Goal: Obtain resource: Download file/media

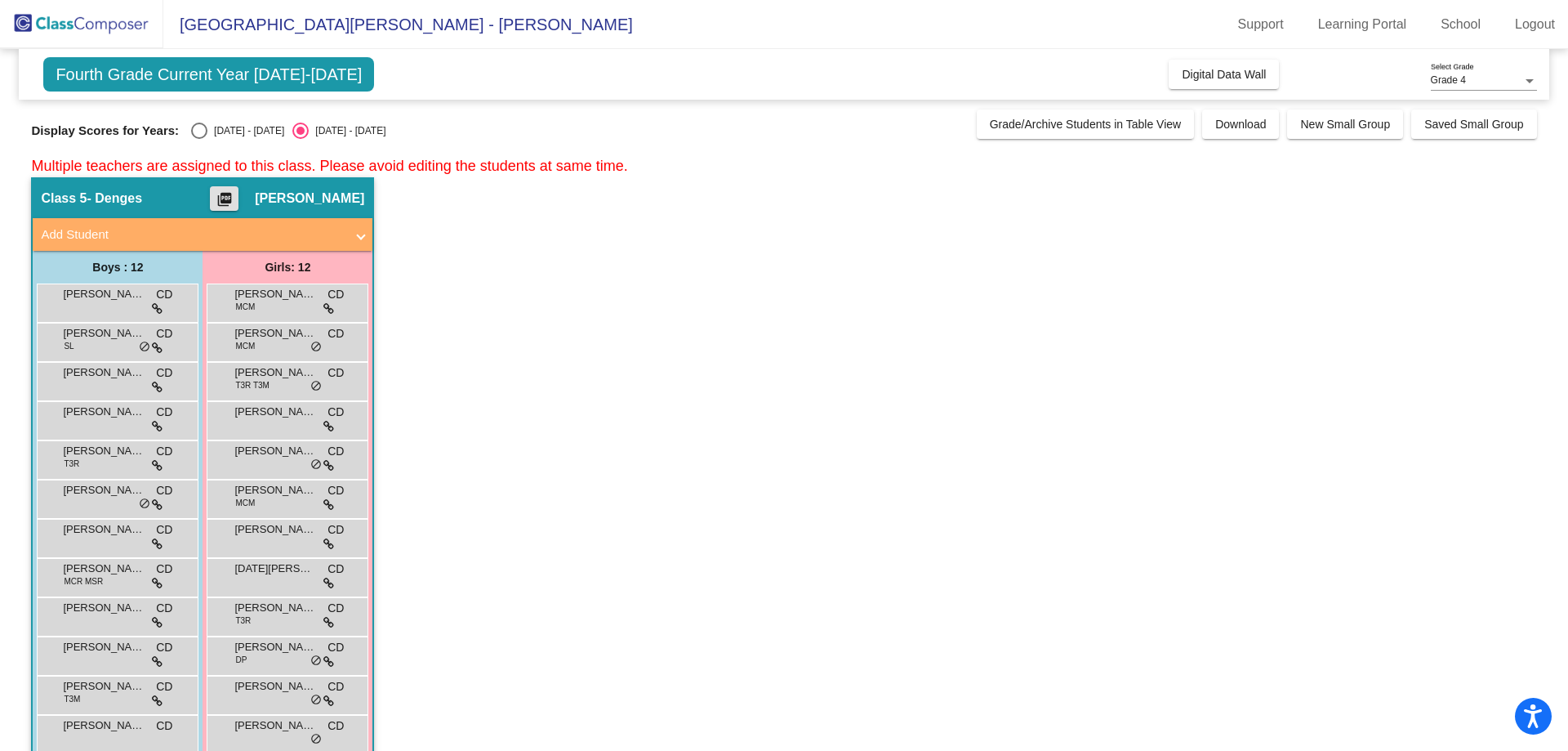
click at [203, 130] on div "Select an option" at bounding box center [199, 130] width 16 height 16
click at [199, 139] on input "[DATE] - [DATE]" at bounding box center [199, 139] width 1 height 1
radio input "true"
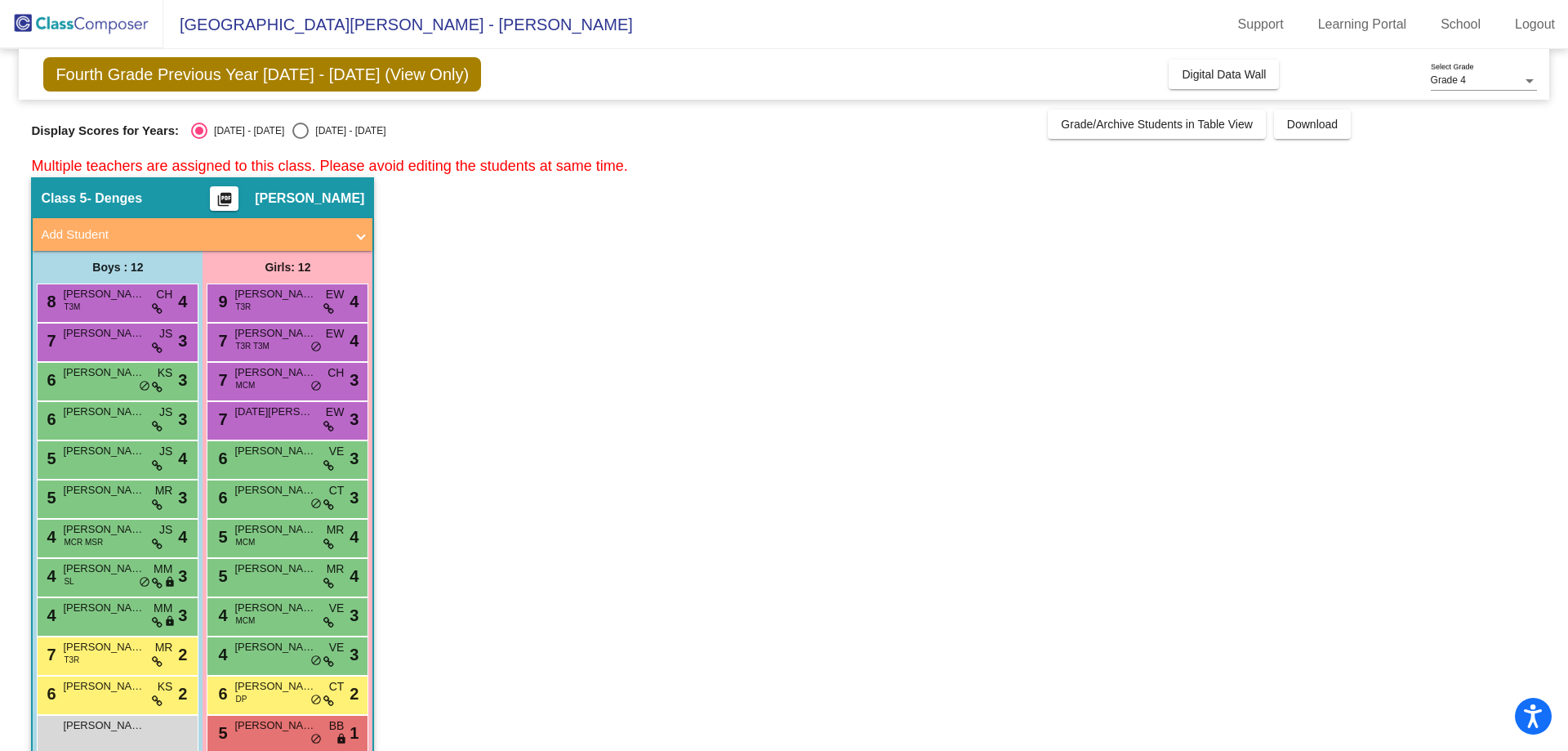
click at [292, 131] on div "Select an option" at bounding box center [300, 130] width 16 height 16
click at [300, 139] on input "[DATE] - [DATE]" at bounding box center [300, 139] width 1 height 1
radio input "true"
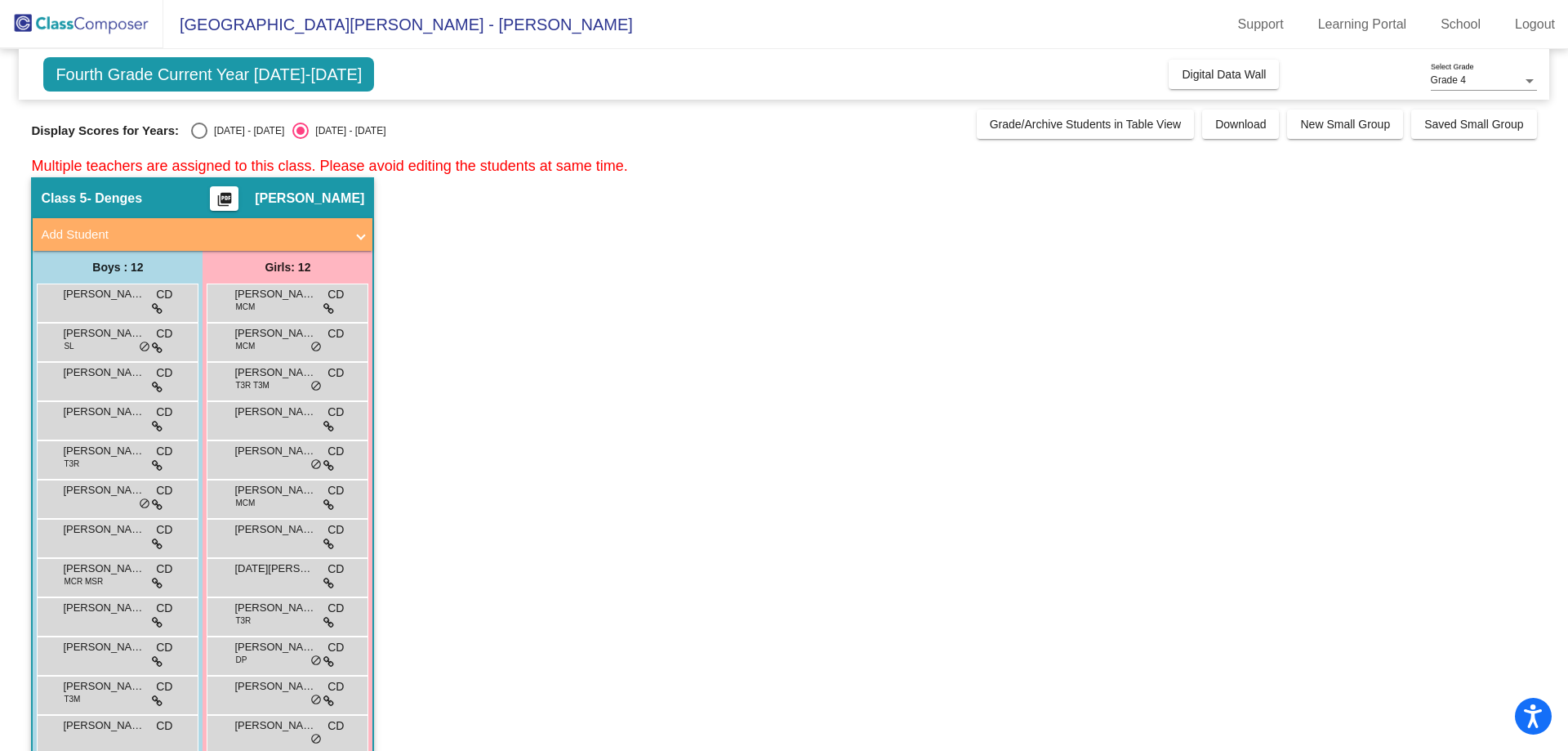
click at [201, 132] on div "Select an option" at bounding box center [199, 130] width 16 height 16
click at [199, 139] on input "[DATE] - [DATE]" at bounding box center [199, 139] width 1 height 1
radio input "true"
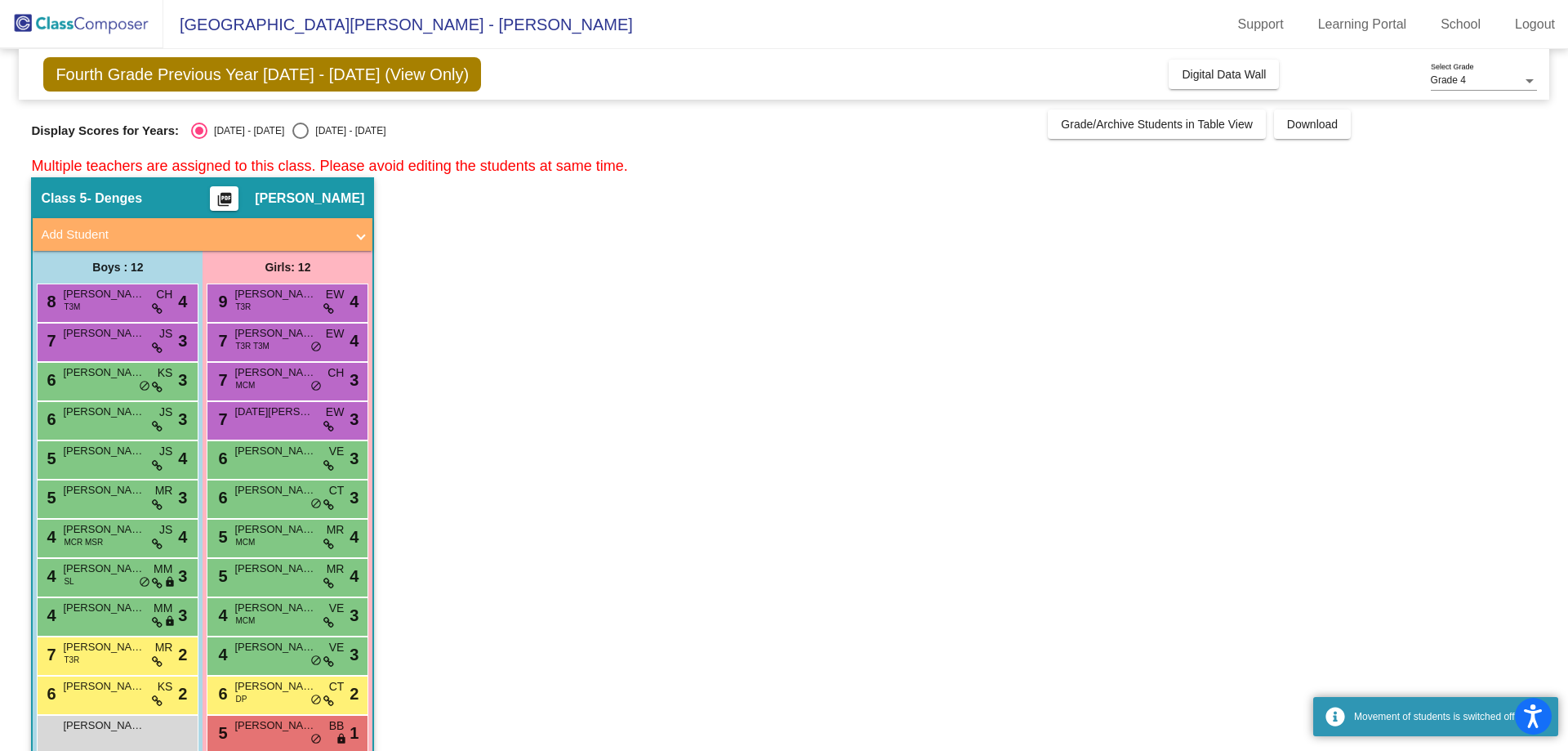
click at [235, 197] on mat-icon "picture_as_pdf" at bounding box center [224, 202] width 19 height 23
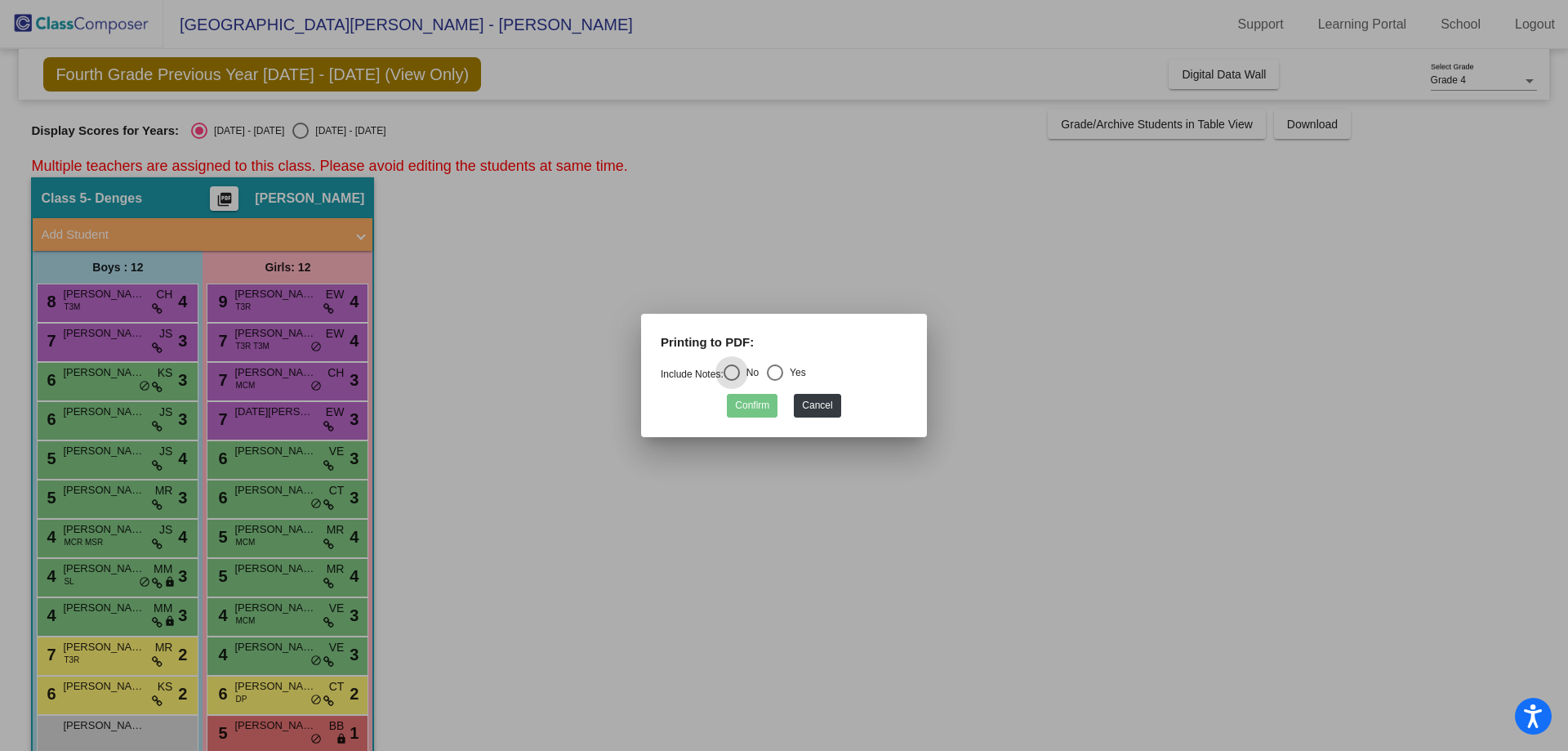
click at [784, 371] on div "Select an option" at bounding box center [774, 372] width 16 height 16
click at [775, 381] on input "Yes" at bounding box center [774, 381] width 1 height 1
radio input "true"
click at [748, 407] on button "Confirm" at bounding box center [752, 406] width 50 height 24
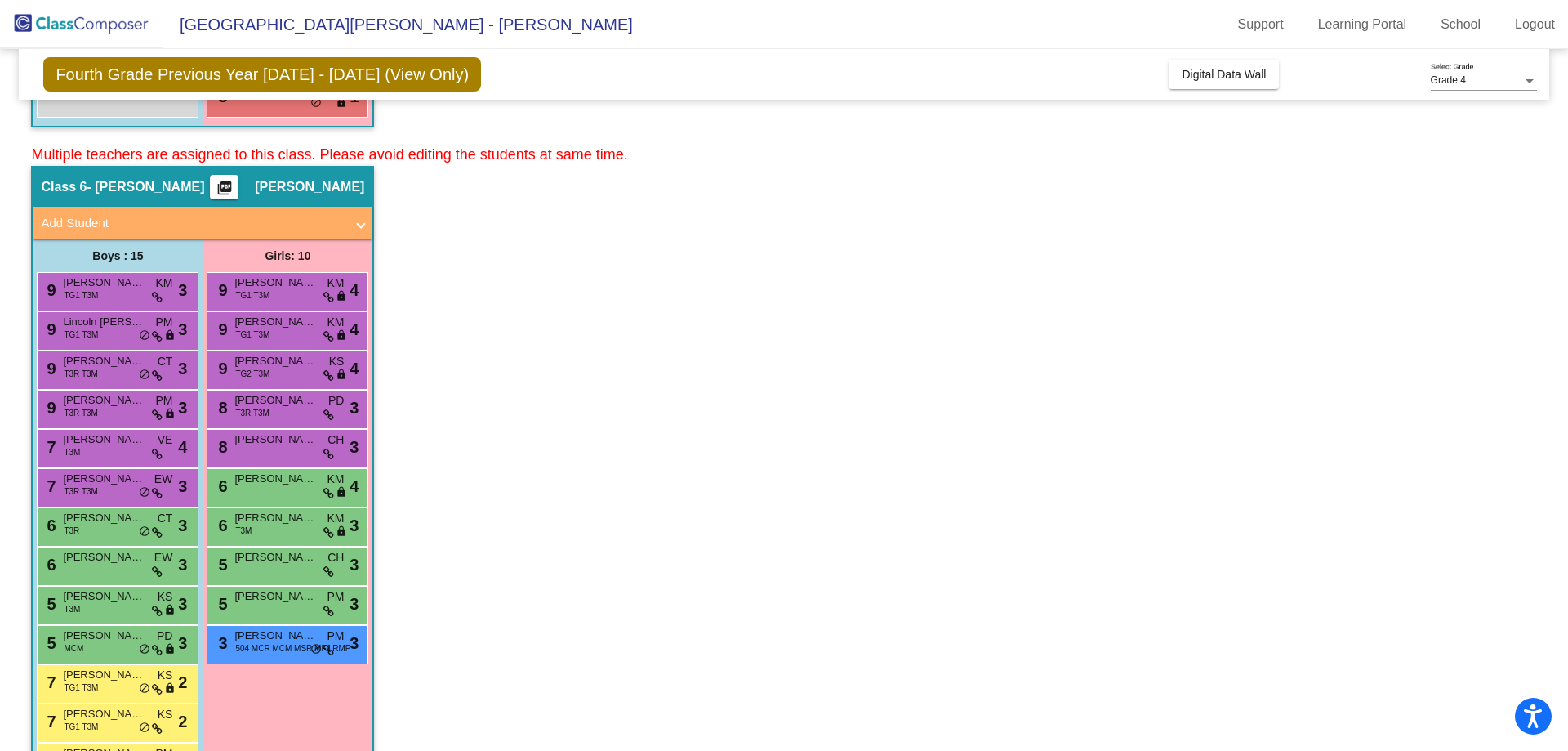
scroll to position [609, 0]
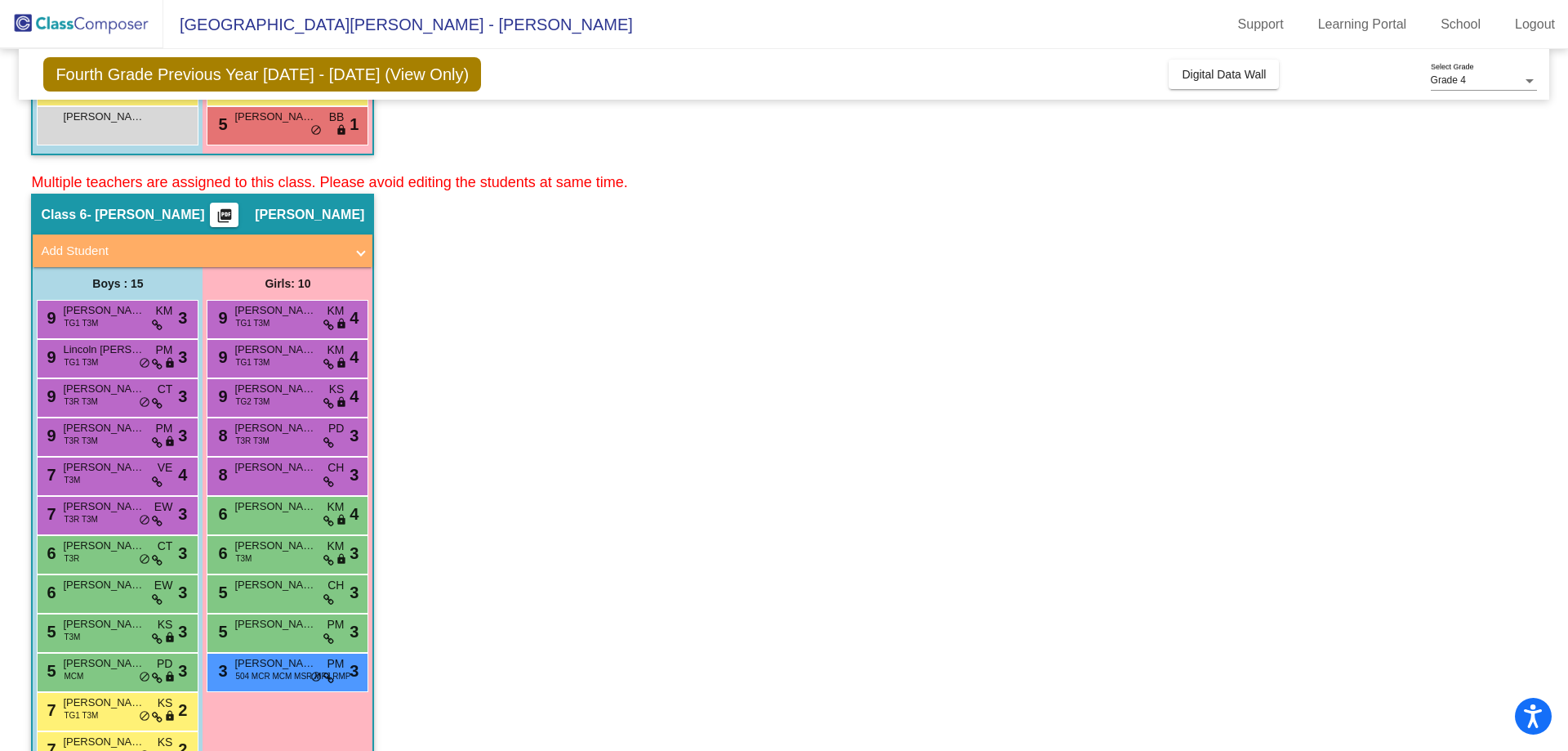
click at [235, 211] on mat-icon "picture_as_pdf" at bounding box center [224, 219] width 19 height 23
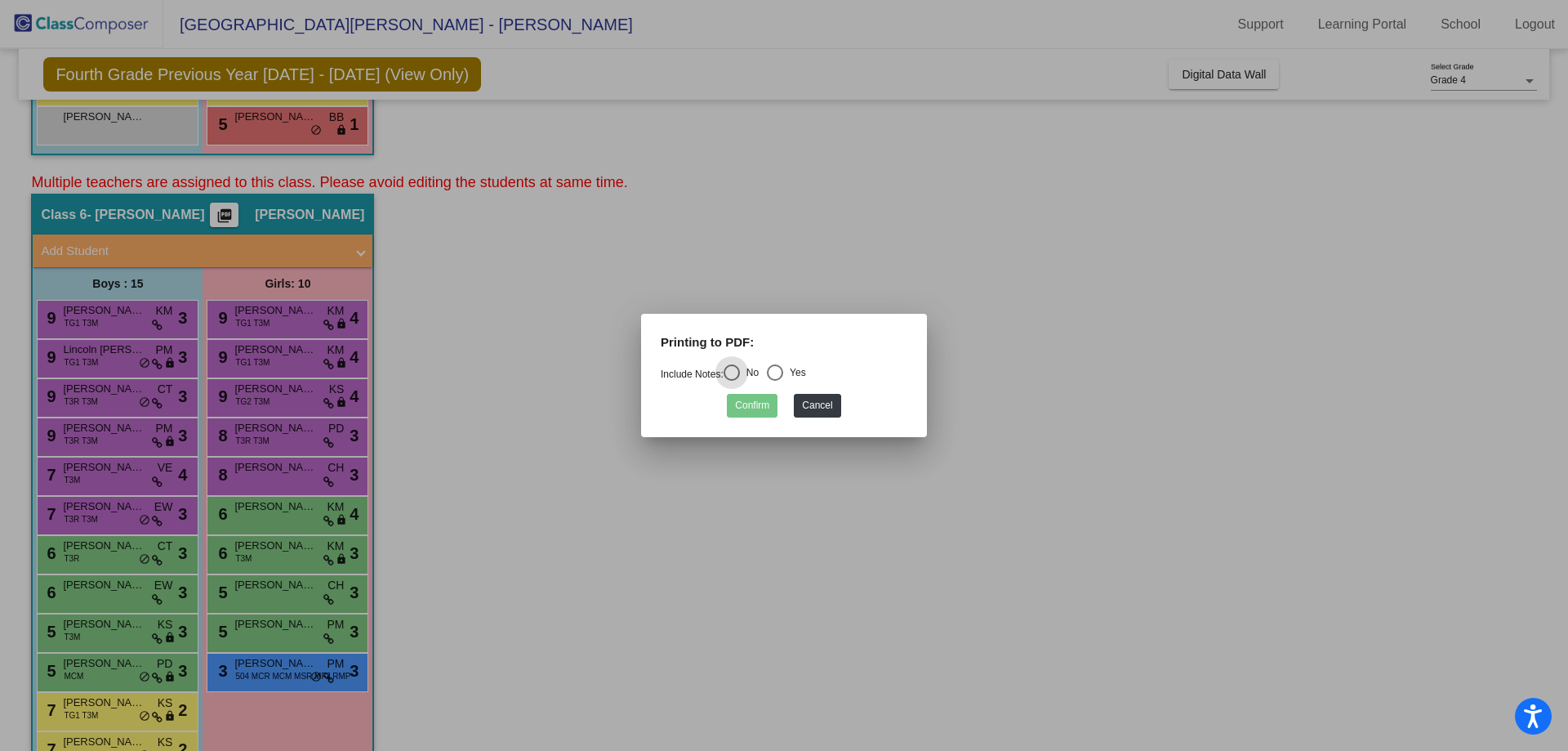
click at [778, 371] on div "Select an option" at bounding box center [774, 372] width 16 height 16
click at [775, 381] on input "Yes" at bounding box center [774, 381] width 1 height 1
radio input "true"
click at [741, 409] on button "Confirm" at bounding box center [752, 406] width 50 height 24
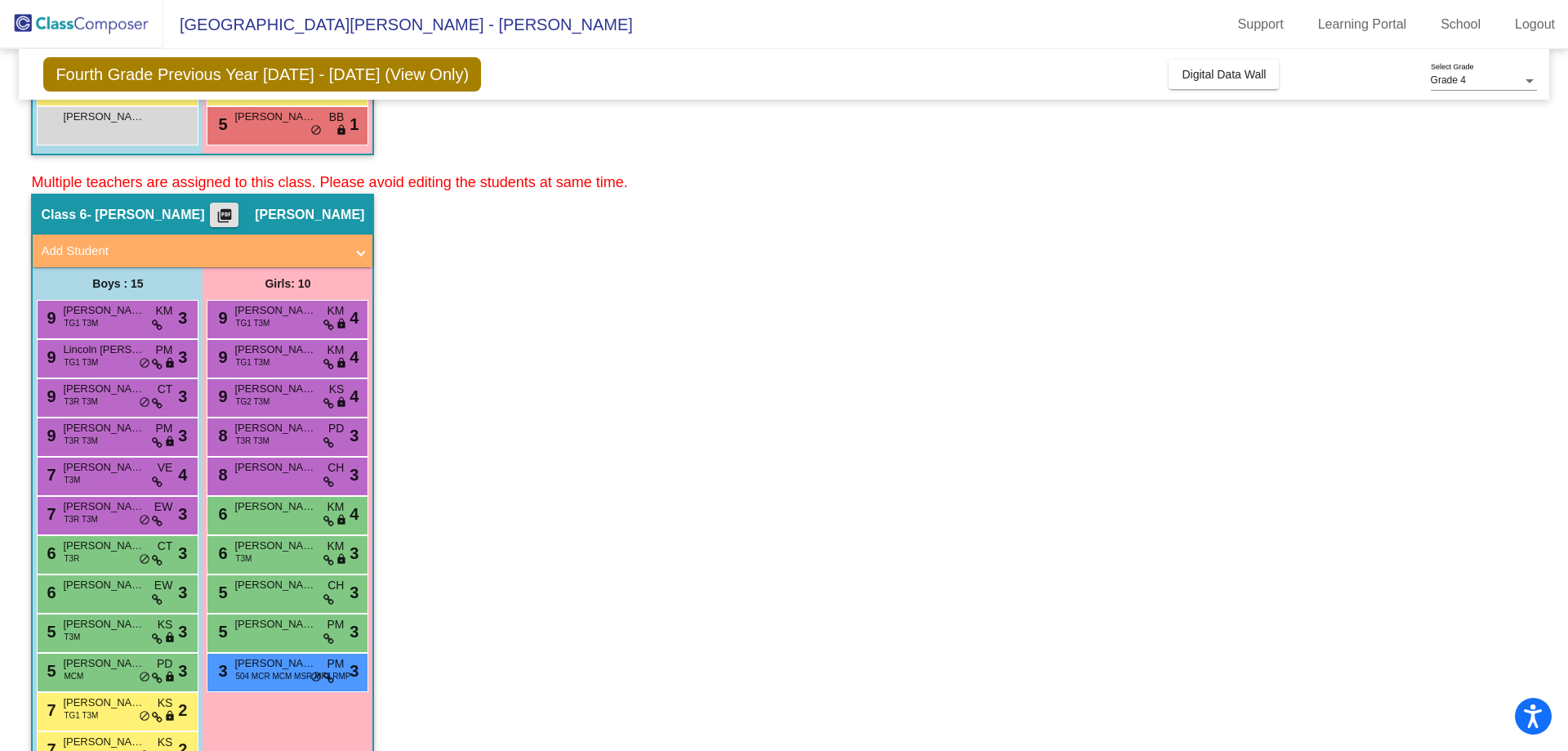
click at [235, 212] on mat-icon "picture_as_pdf" at bounding box center [224, 219] width 19 height 23
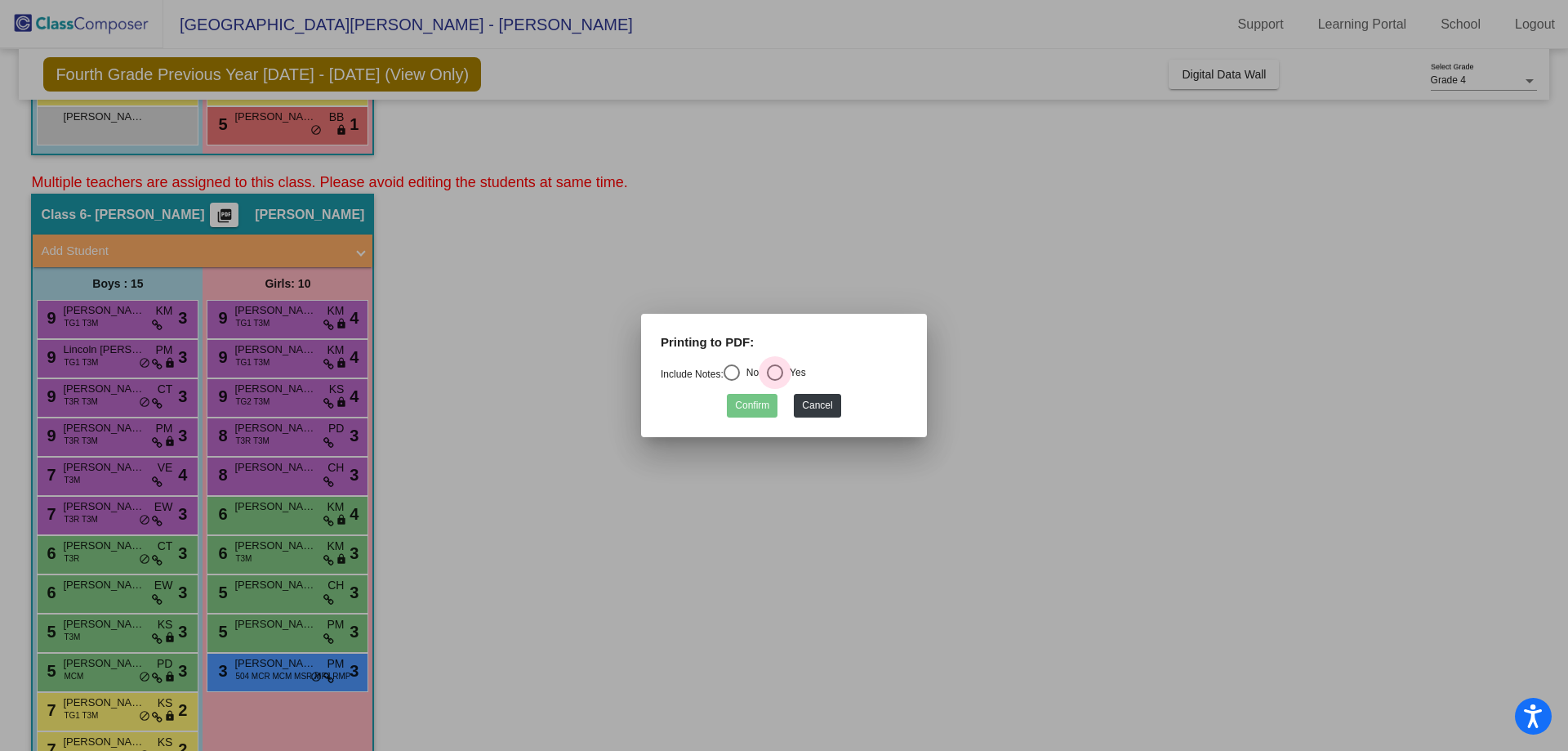
click at [781, 374] on div "Select an option" at bounding box center [774, 372] width 16 height 16
click at [775, 381] on input "Yes" at bounding box center [774, 381] width 1 height 1
radio input "true"
click at [748, 400] on button "Confirm" at bounding box center [752, 406] width 50 height 24
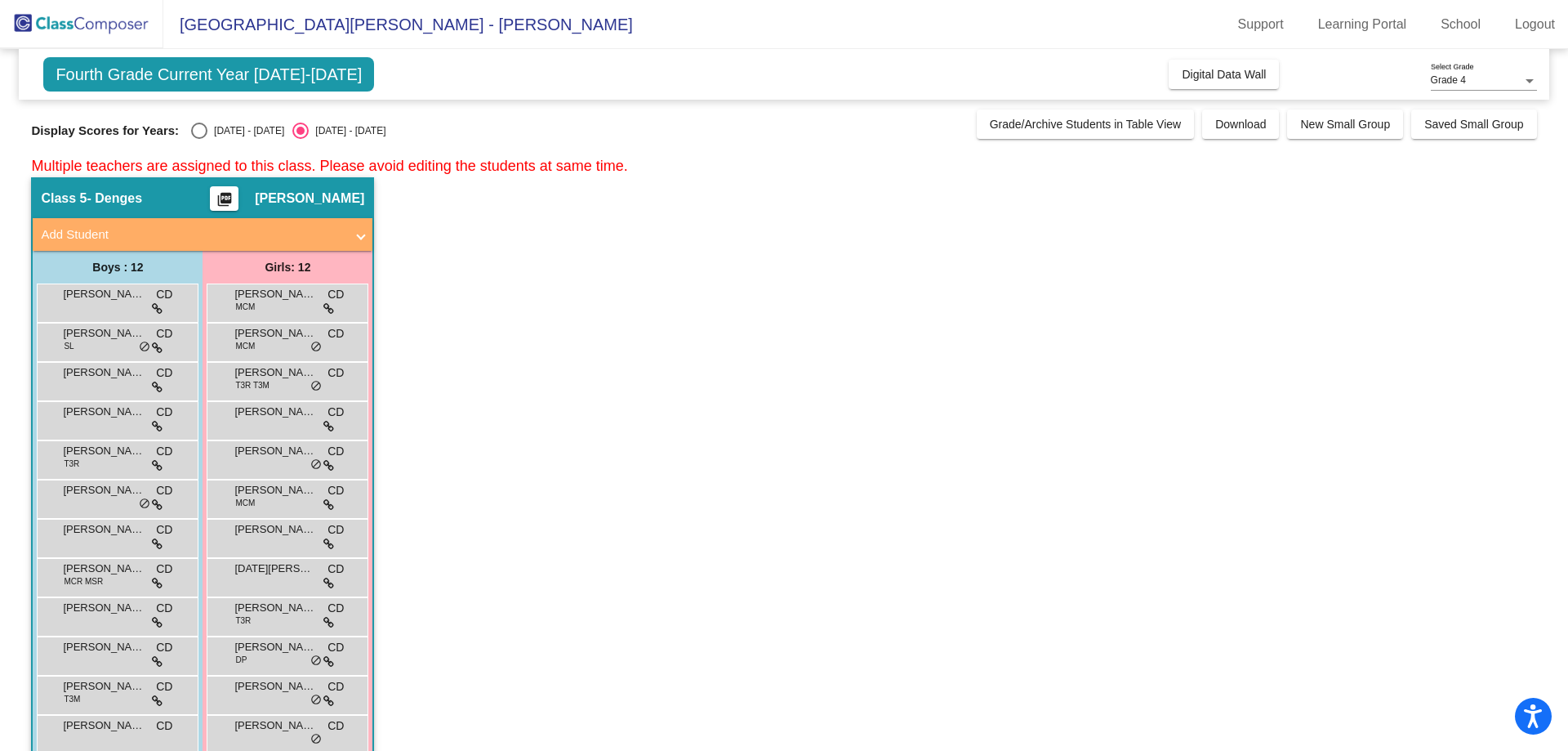
click at [198, 128] on div "Select an option" at bounding box center [199, 130] width 16 height 16
click at [199, 139] on input "[DATE] - [DATE]" at bounding box center [199, 139] width 1 height 1
radio input "true"
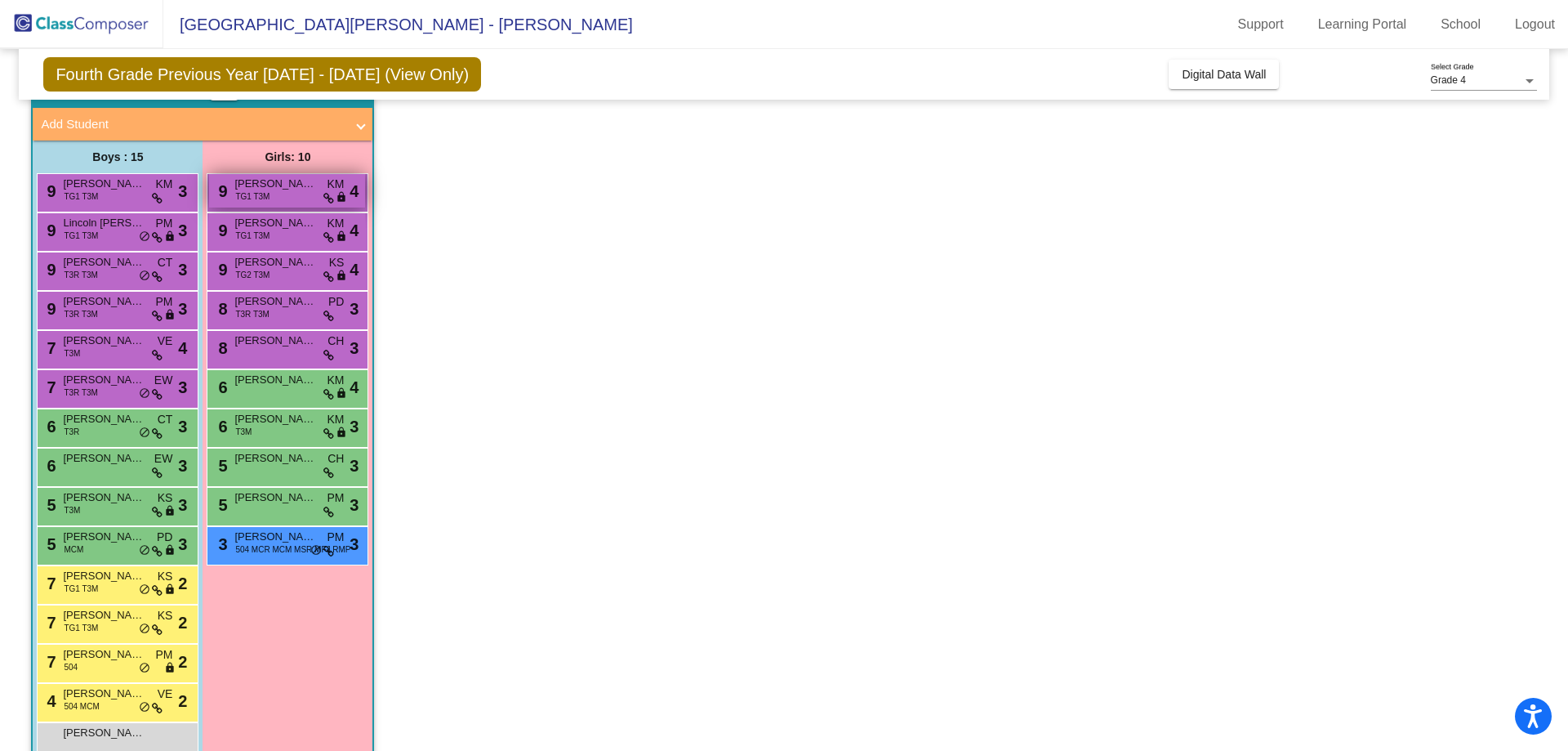
scroll to position [653, 0]
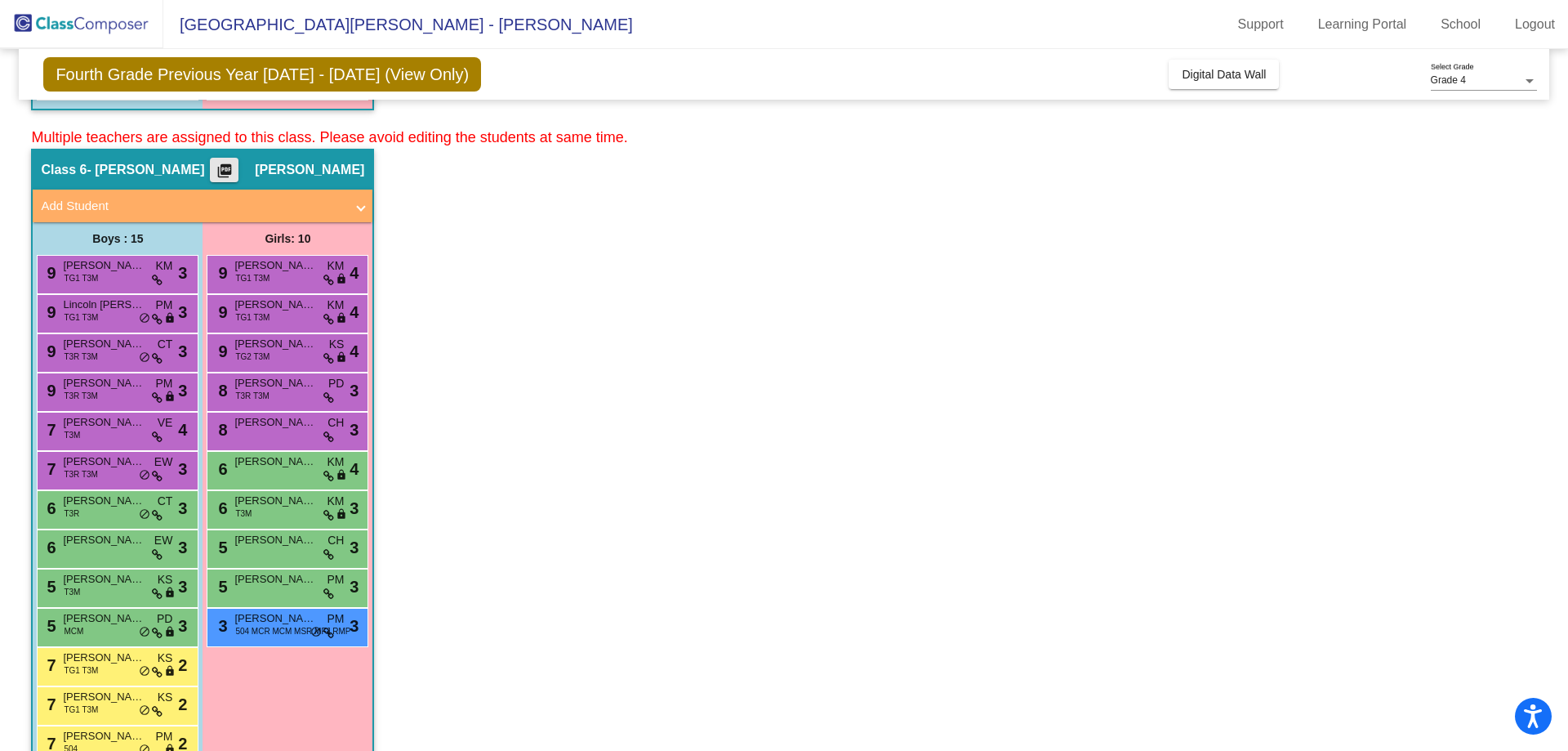
click at [235, 162] on mat-icon "picture_as_pdf" at bounding box center [224, 173] width 19 height 23
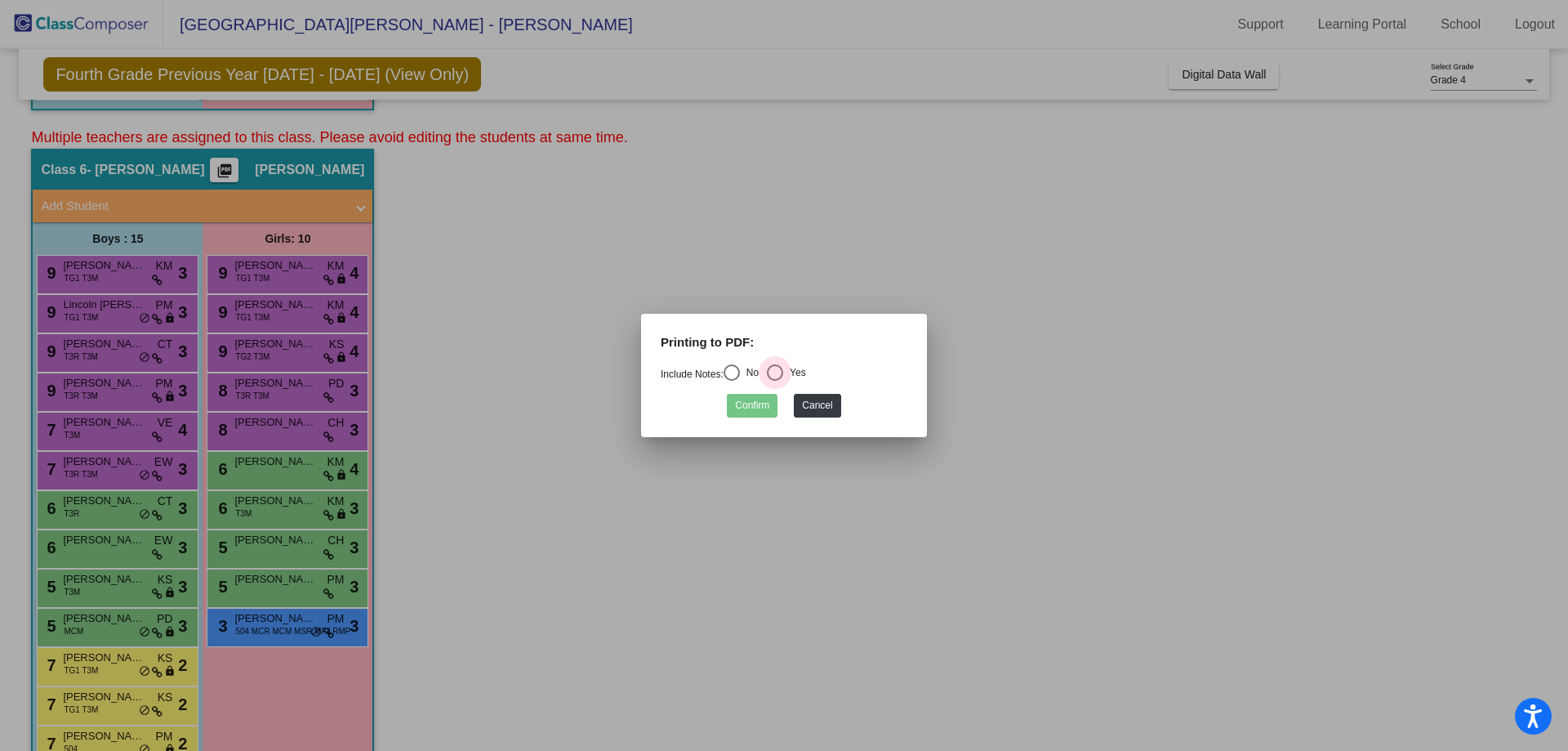
click at [779, 369] on div "Select an option" at bounding box center [774, 372] width 16 height 16
click at [775, 381] on input "Yes" at bounding box center [774, 381] width 1 height 1
radio input "true"
click at [753, 401] on button "Confirm" at bounding box center [752, 406] width 50 height 24
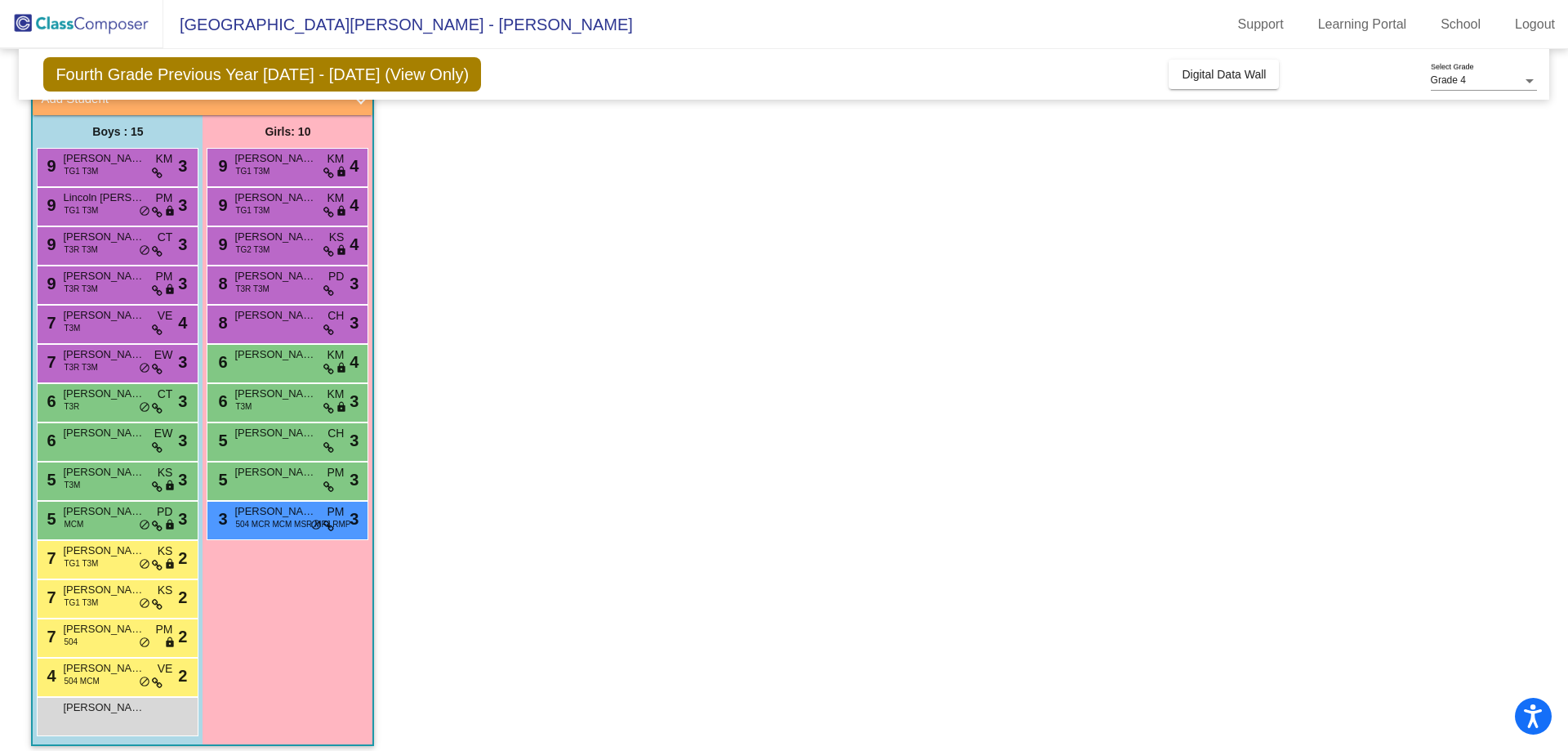
scroll to position [772, 0]
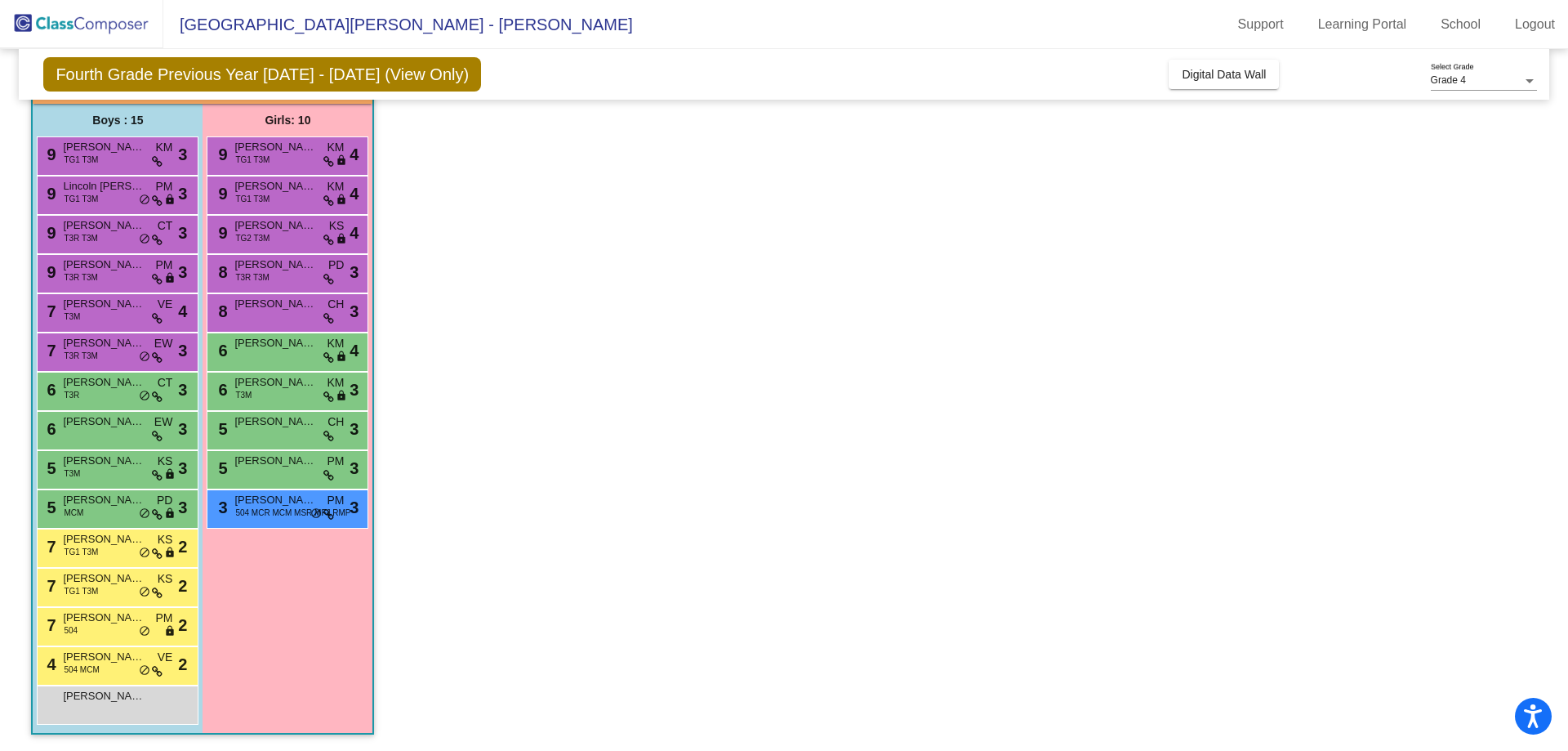
click at [517, 384] on app-classroom "Class 6 - Goetz picture_as_pdf Jennifer Goetz Add Student First Name Last Name …" at bounding box center [784, 391] width 1506 height 721
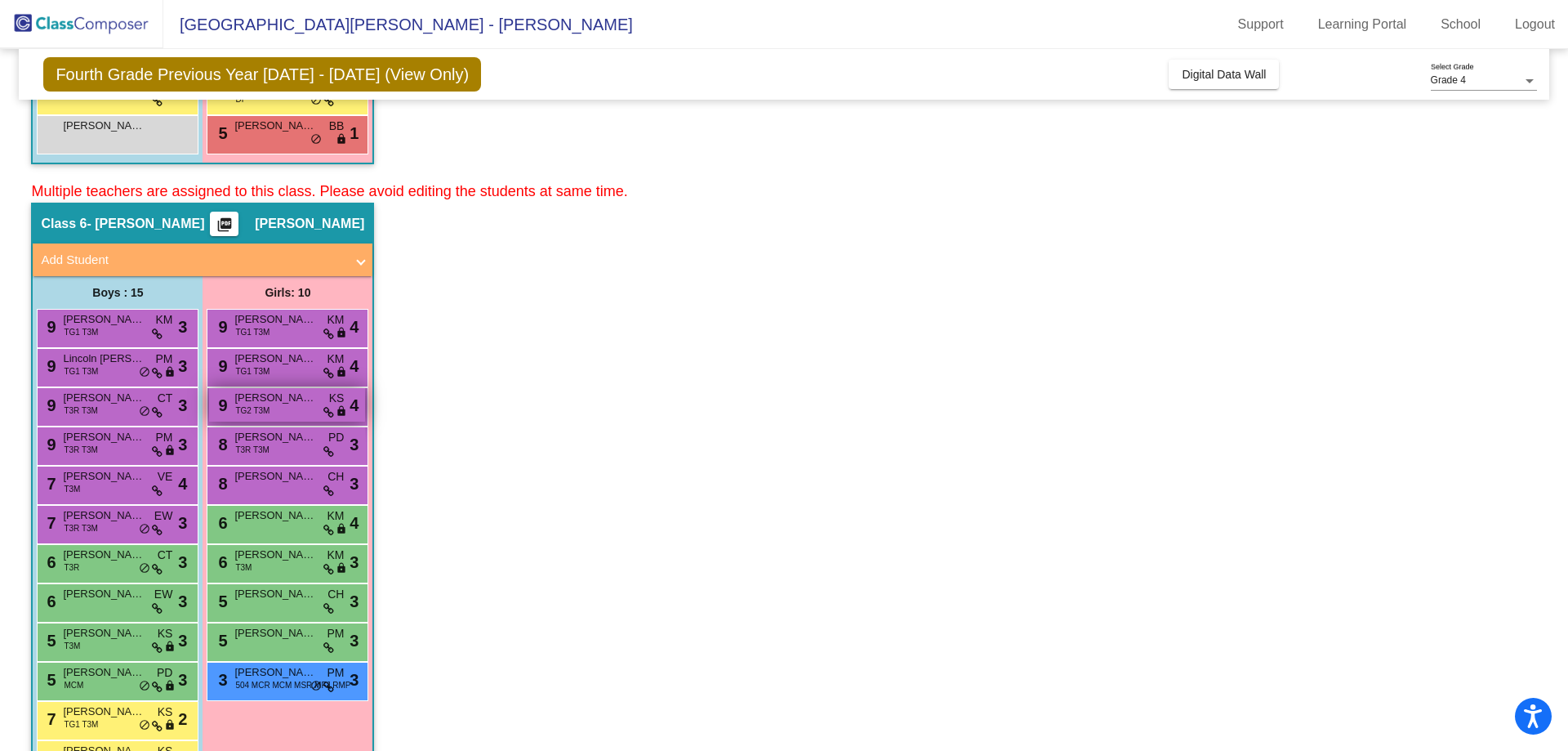
scroll to position [690, 0]
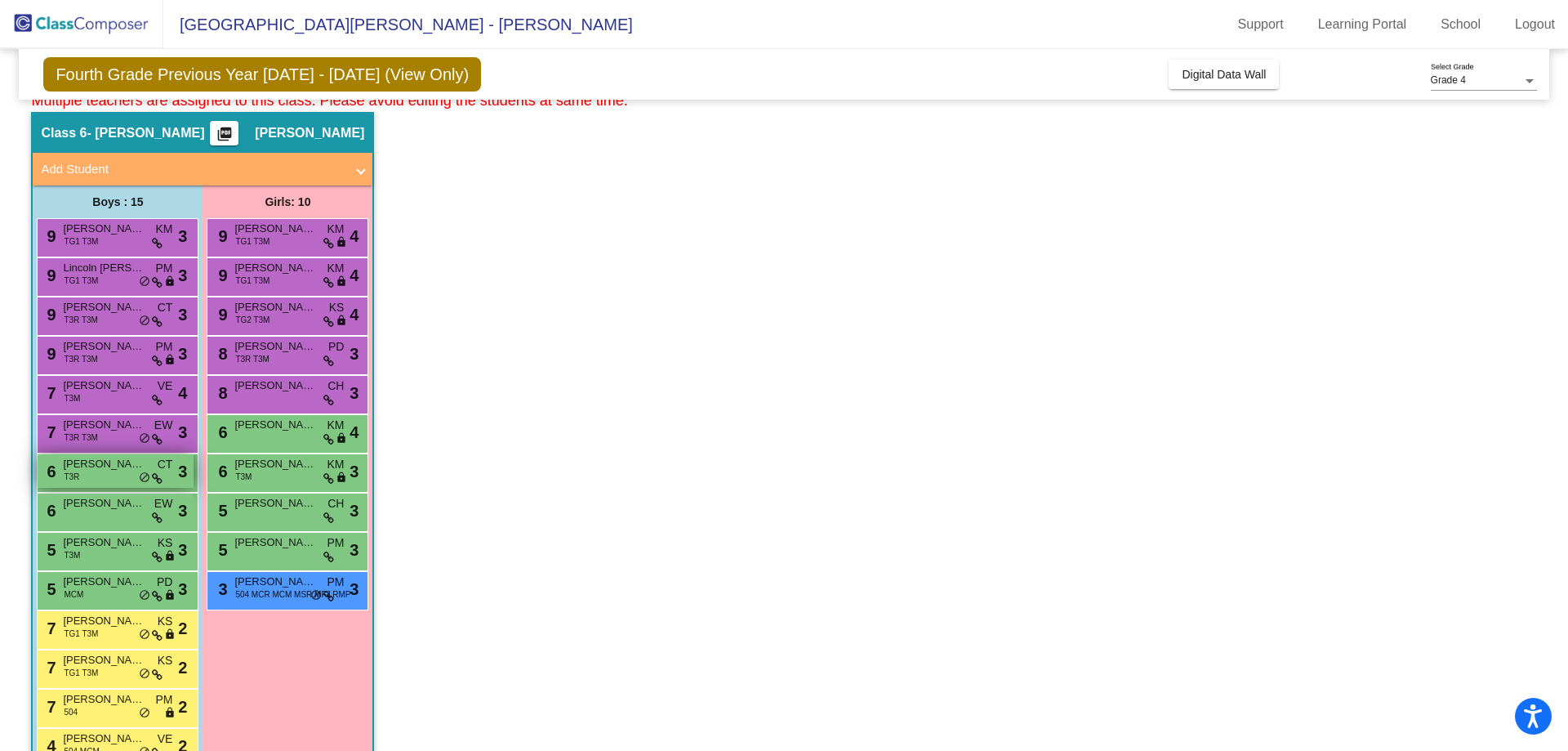
click at [113, 466] on span "[PERSON_NAME]" at bounding box center [104, 464] width 82 height 16
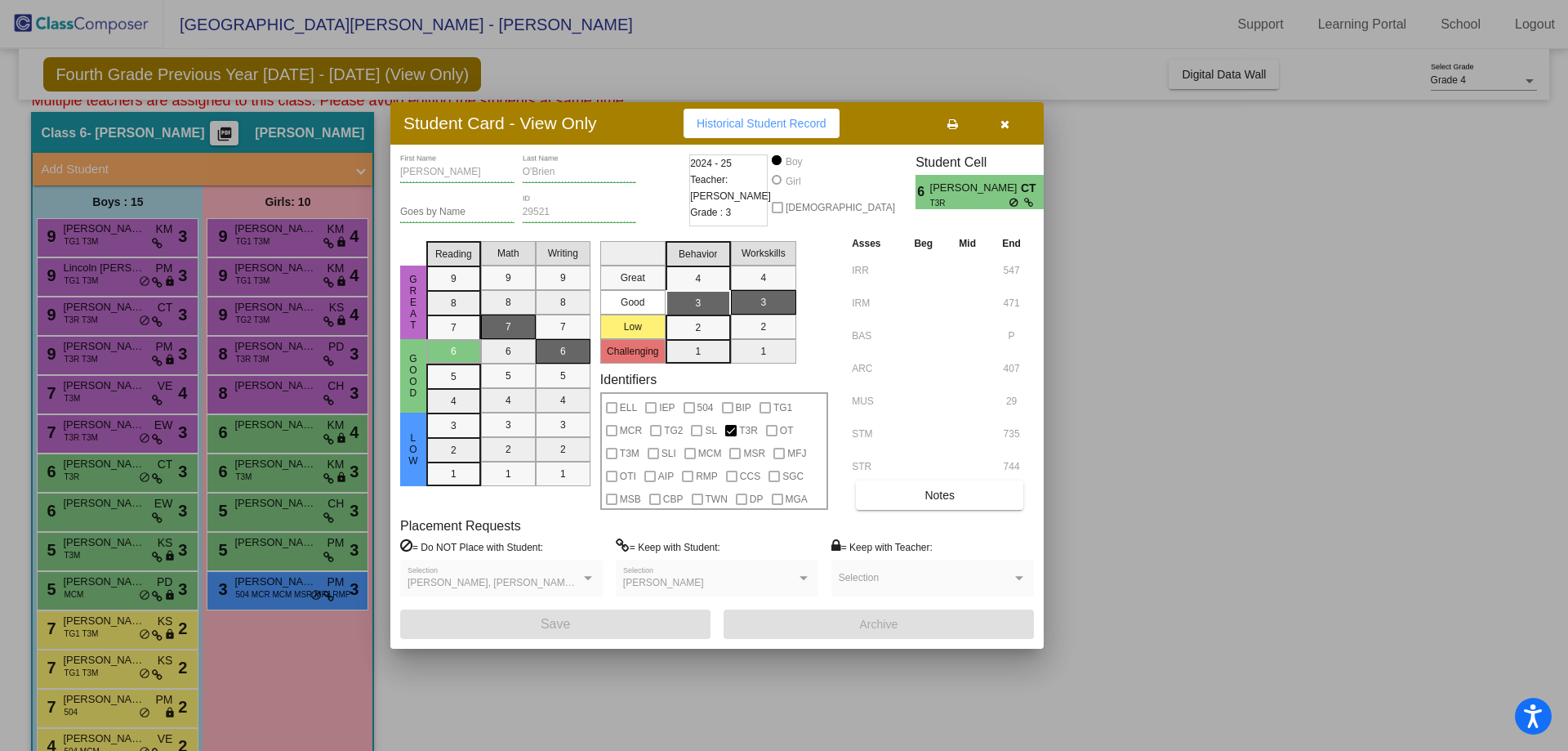
click at [1004, 124] on icon "button" at bounding box center [1005, 125] width 9 height 12
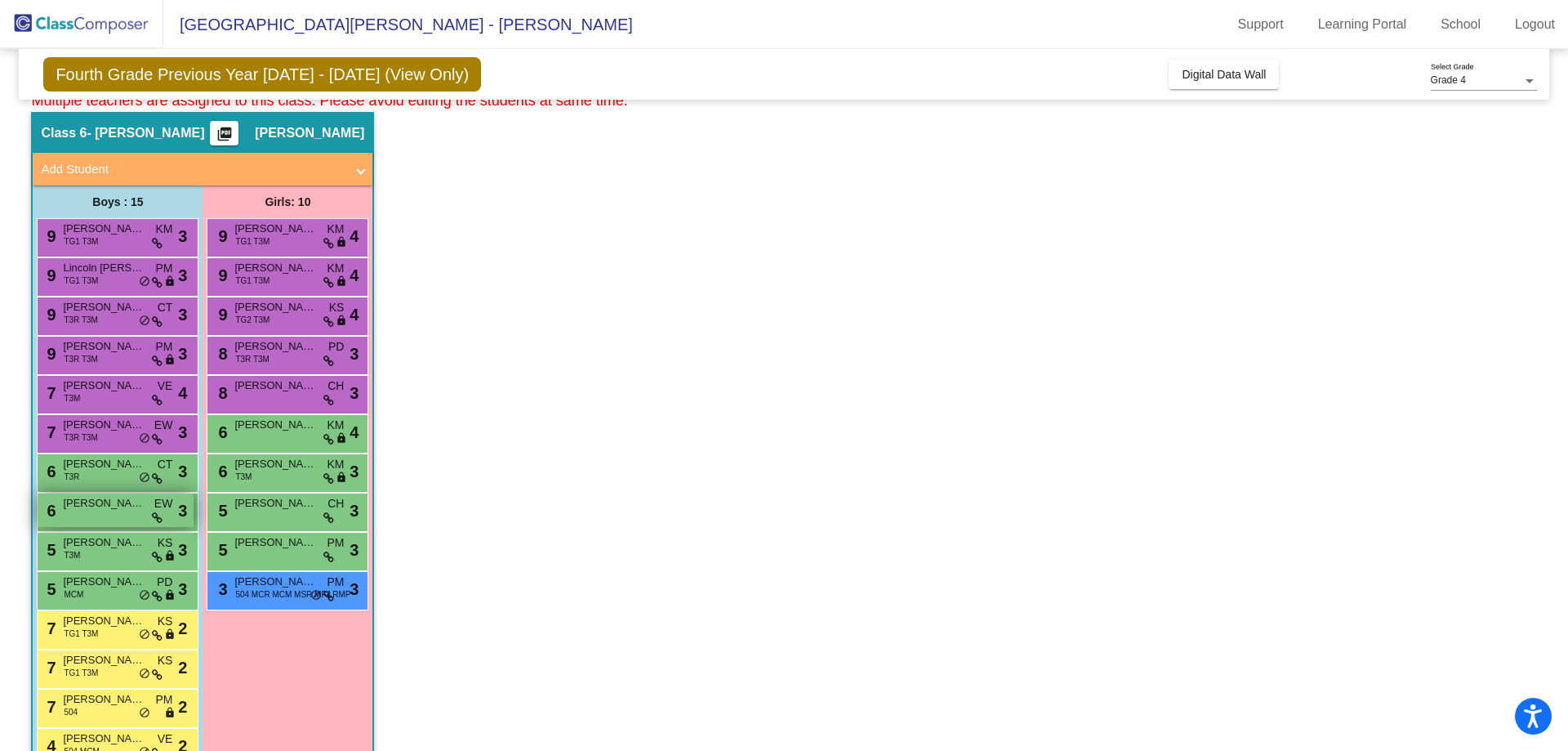
click at [82, 512] on div "6 William Spicer EW lock do_not_disturb_alt 3" at bounding box center [115, 510] width 156 height 34
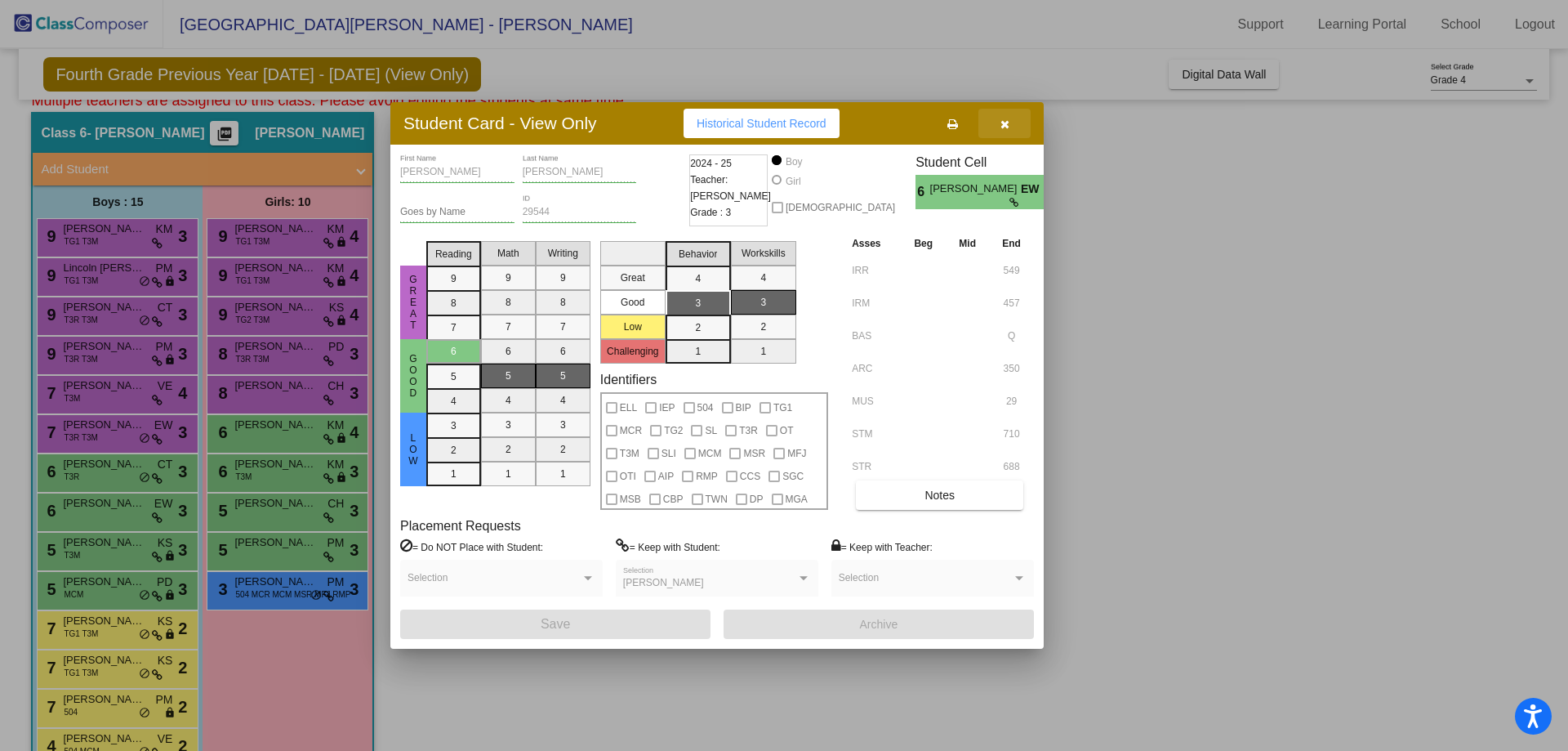
click at [1010, 123] on button "button" at bounding box center [1005, 123] width 52 height 29
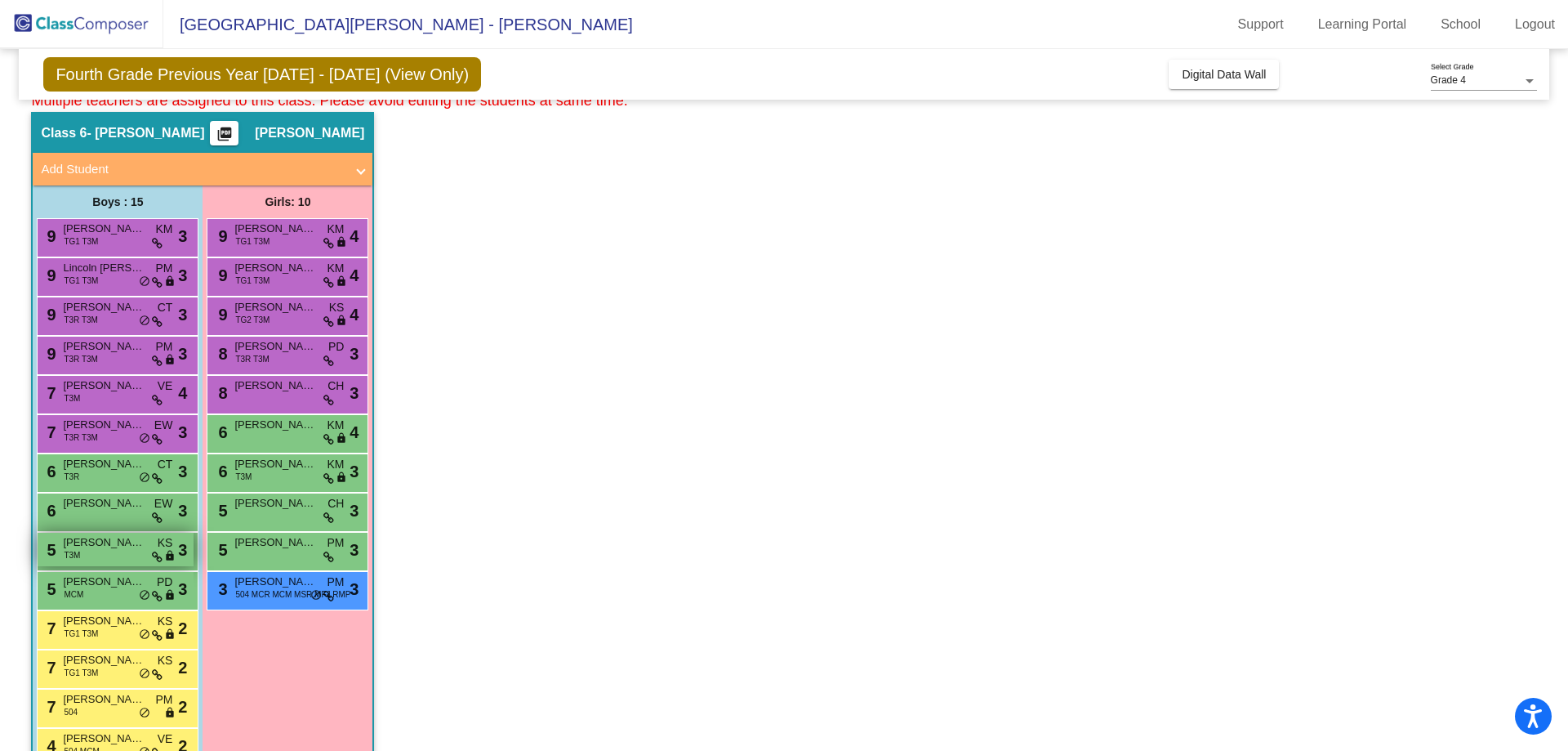
click at [95, 551] on div "5 Joel Wyatt T3M KS lock do_not_disturb_alt 3" at bounding box center [115, 550] width 156 height 34
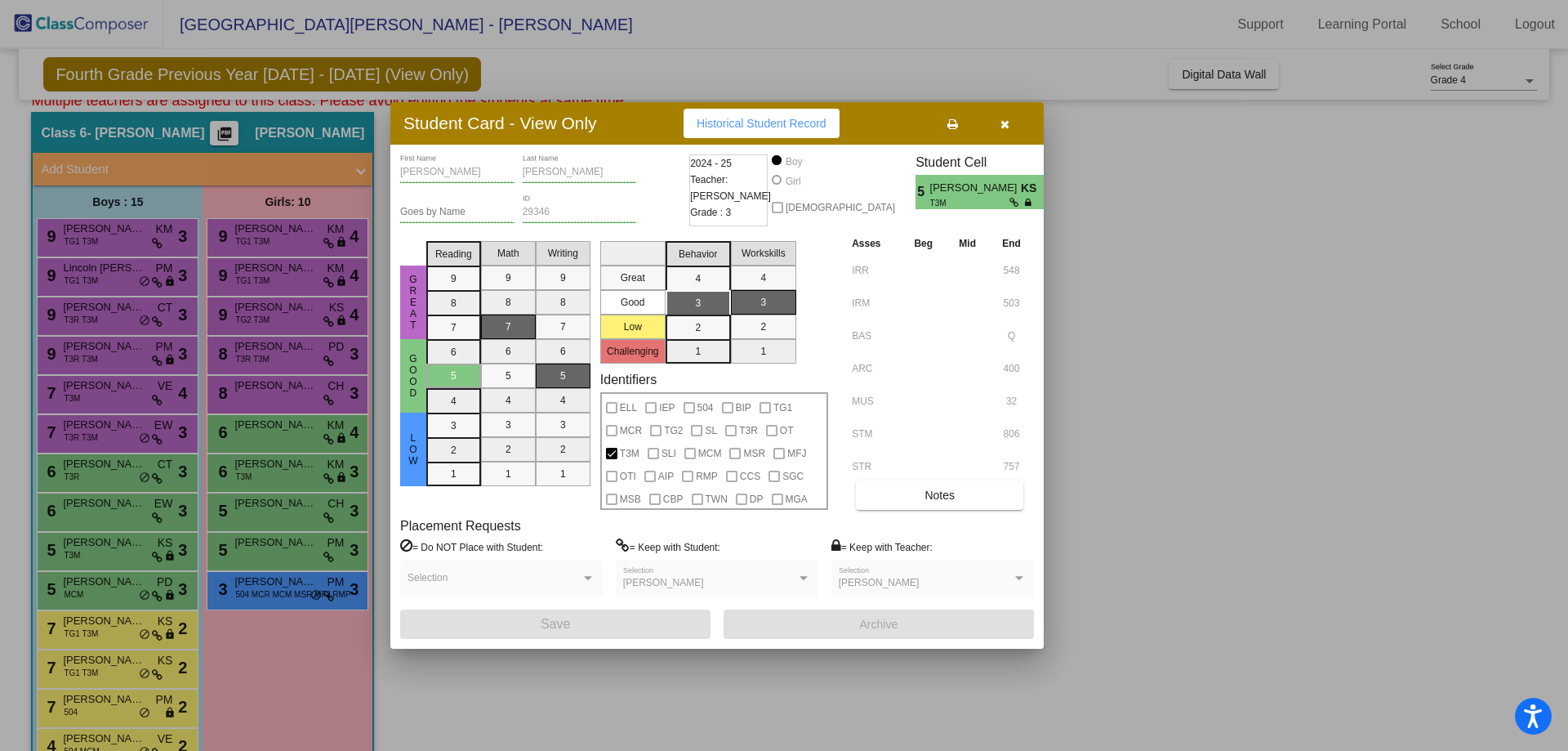
click at [1006, 125] on icon "button" at bounding box center [1005, 125] width 9 height 12
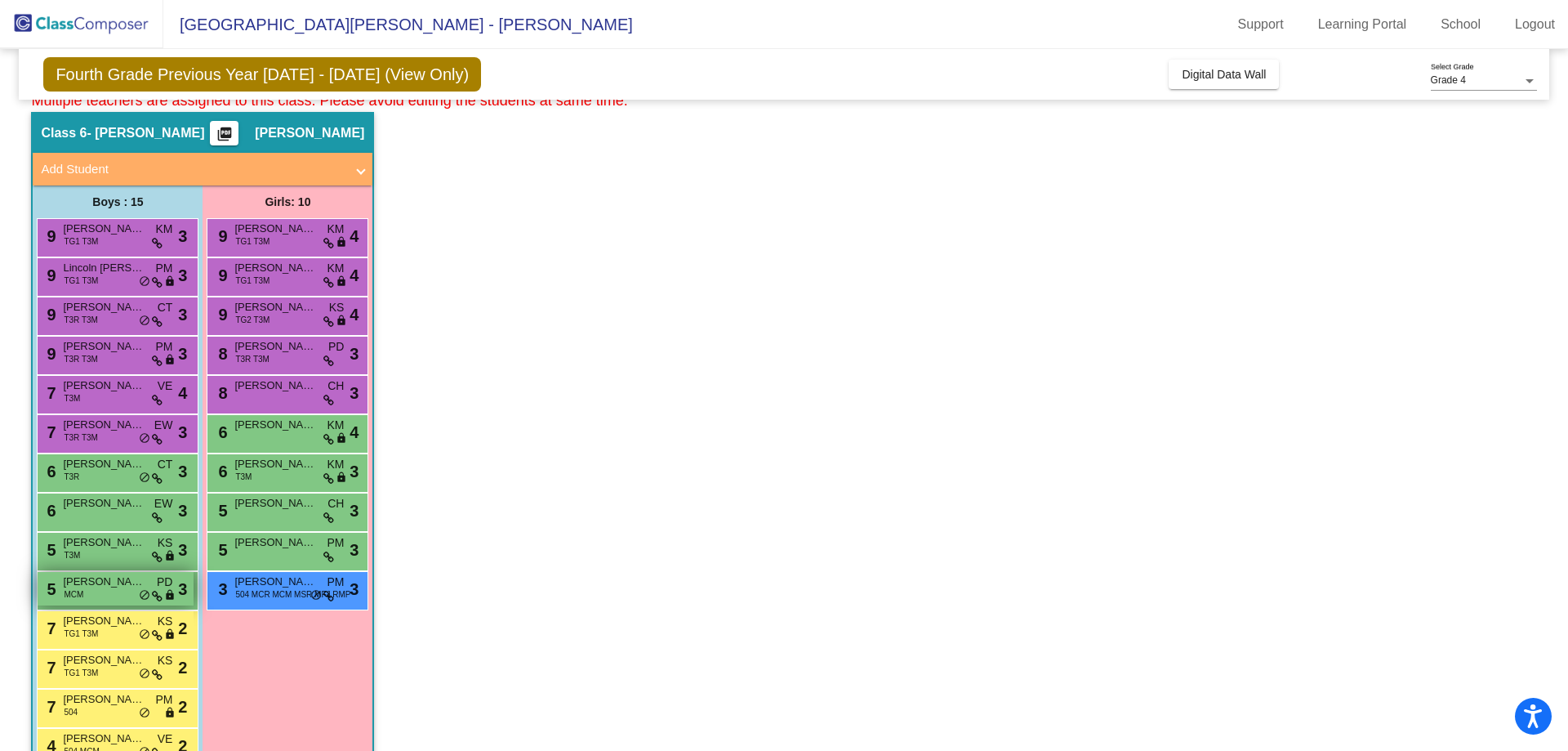
click at [66, 585] on span "[PERSON_NAME]" at bounding box center [104, 581] width 82 height 16
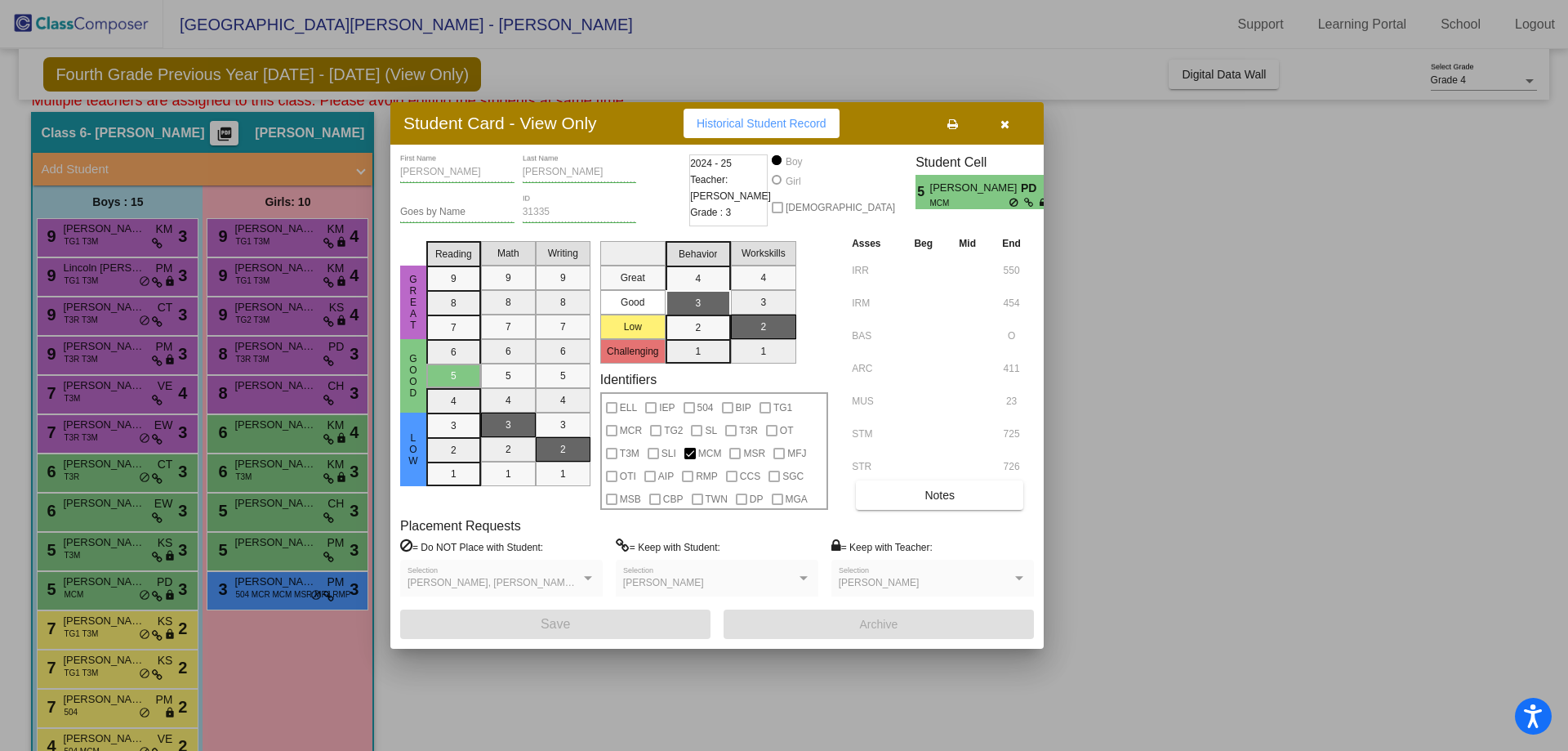
click at [1004, 120] on icon "button" at bounding box center [1005, 125] width 9 height 12
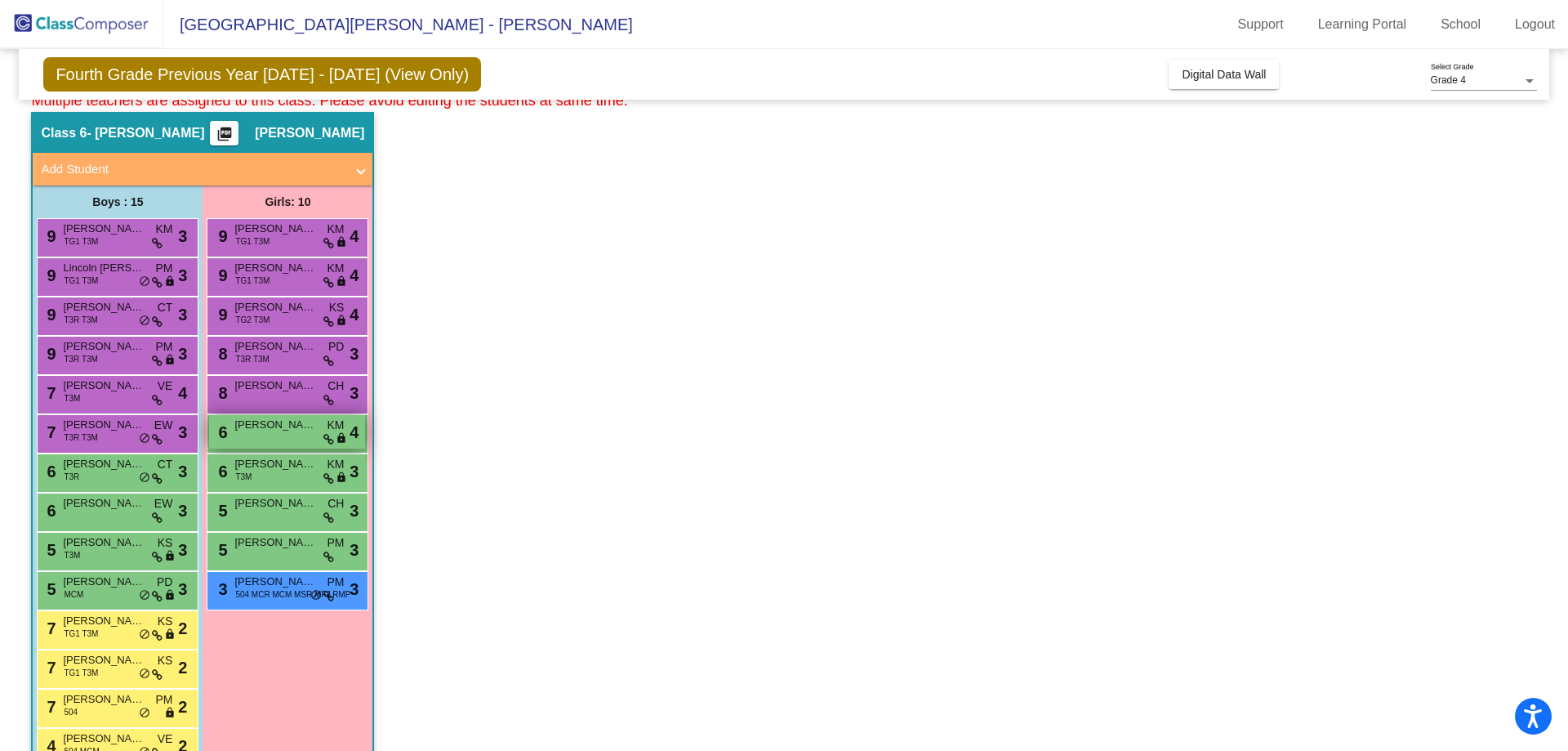
click at [271, 439] on div "6 Aryia McCombs KM lock do_not_disturb_alt 4" at bounding box center [286, 432] width 156 height 34
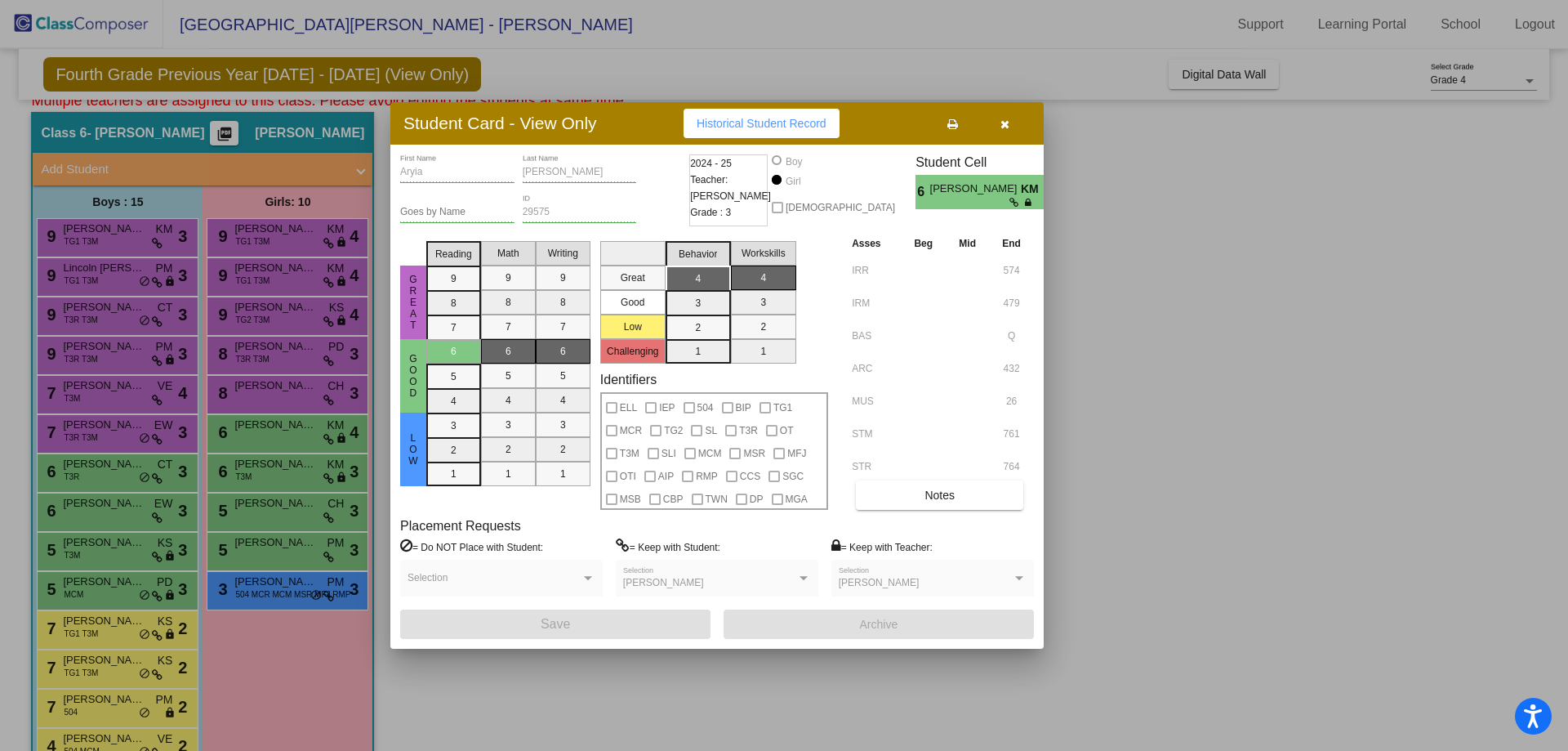
click at [1001, 121] on icon "button" at bounding box center [1005, 125] width 9 height 12
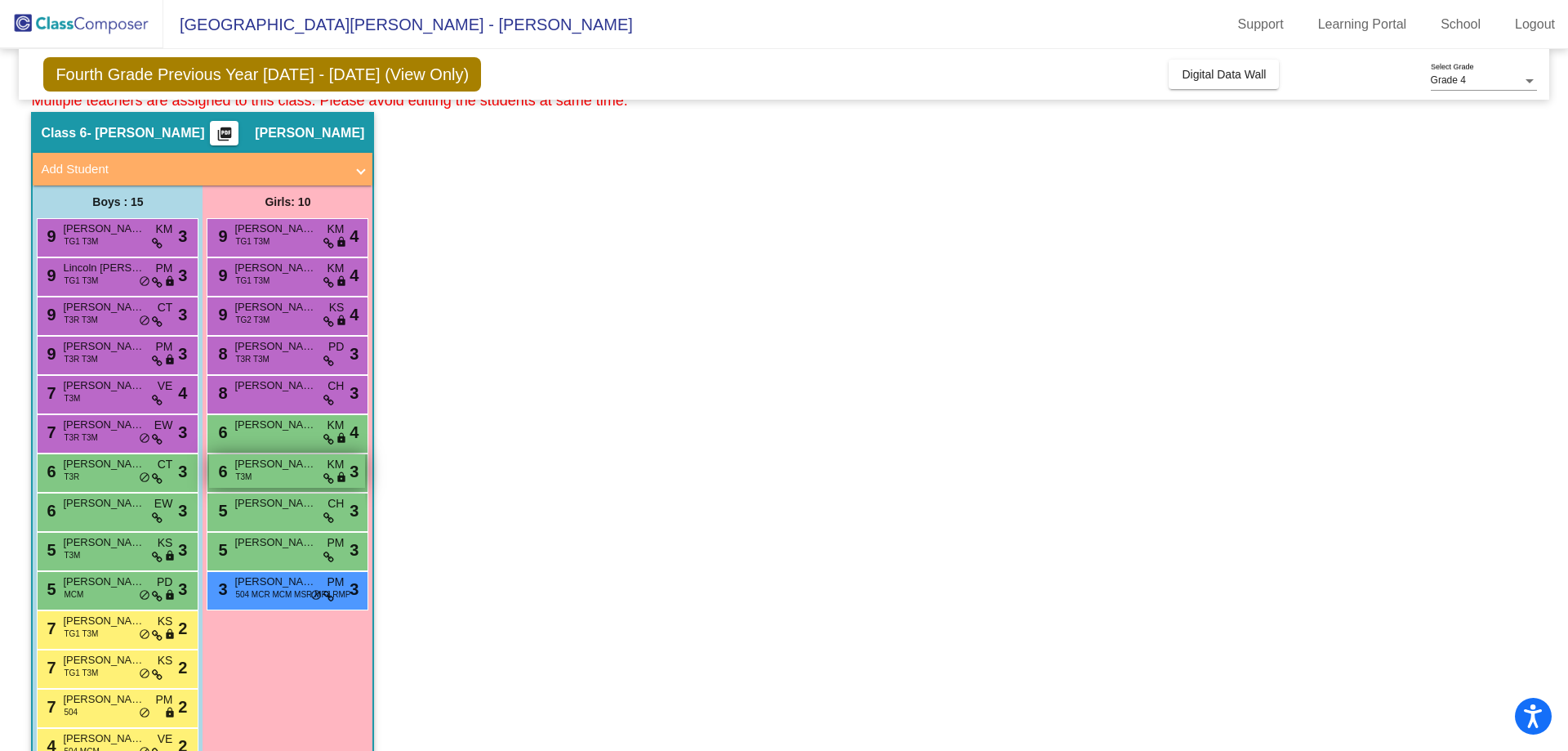
click at [280, 472] on div "6 Zameena Quabili T3M KM lock do_not_disturb_alt 3" at bounding box center [286, 471] width 156 height 34
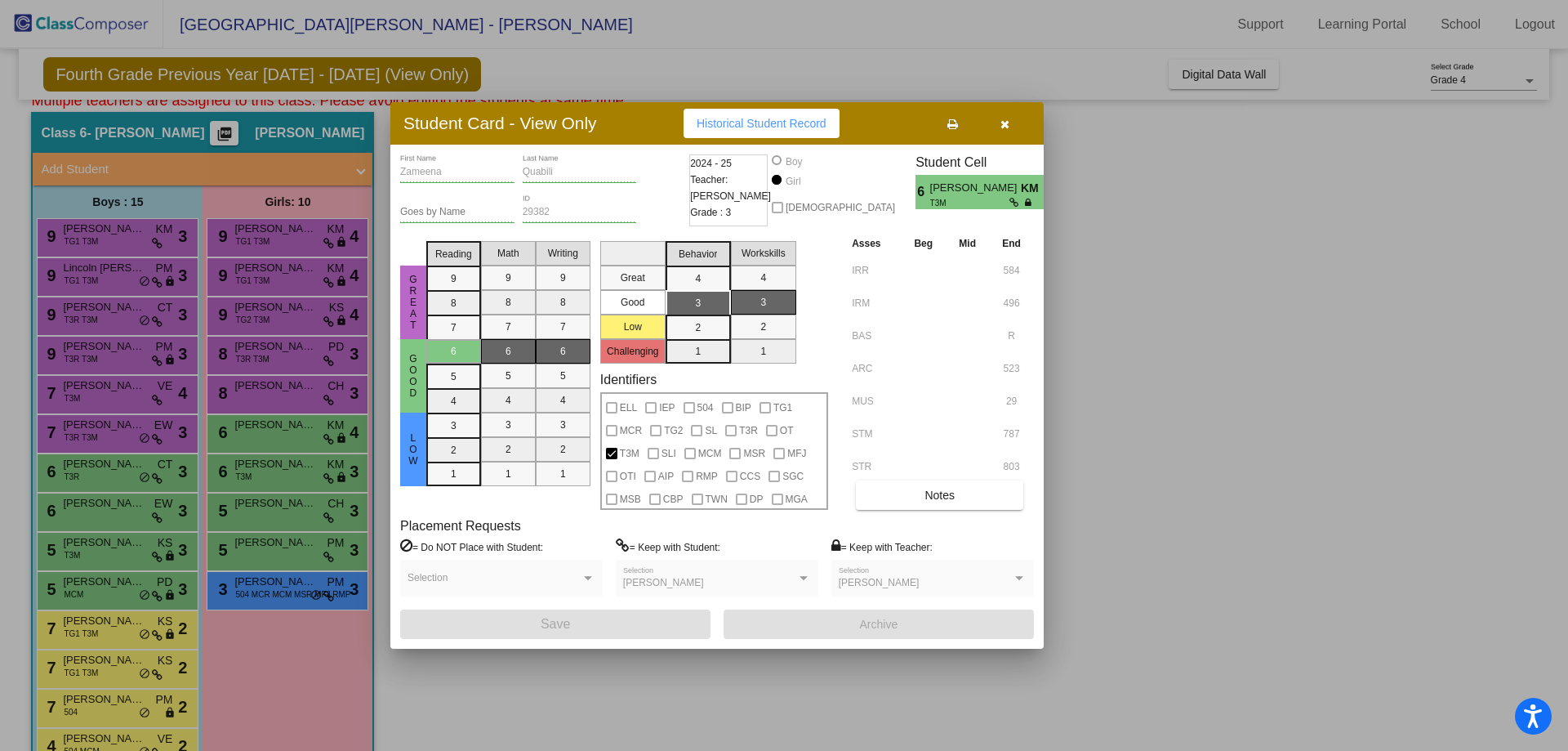
click at [1010, 124] on button "button" at bounding box center [1005, 123] width 52 height 29
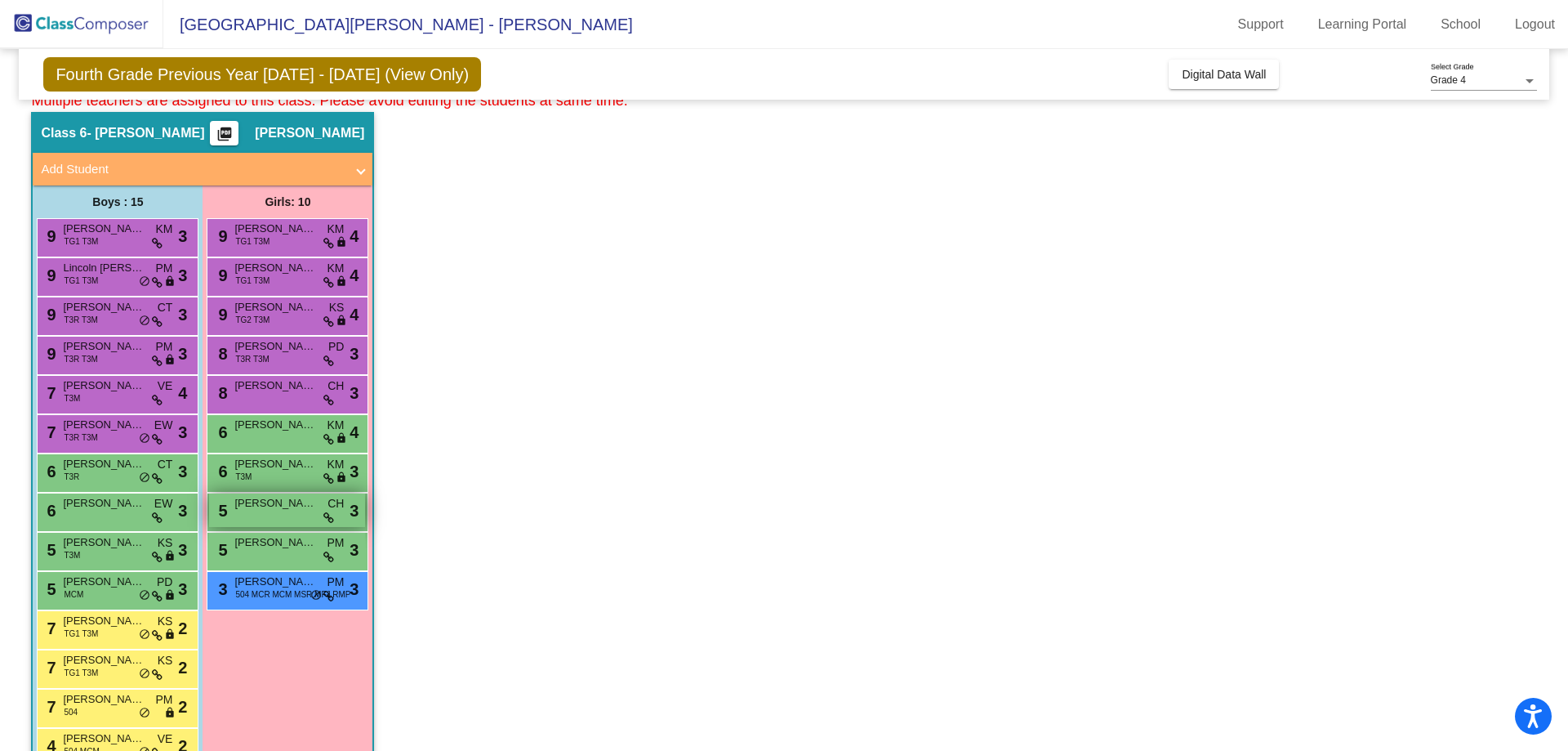
click at [258, 506] on span "[PERSON_NAME]" at bounding box center [275, 503] width 82 height 16
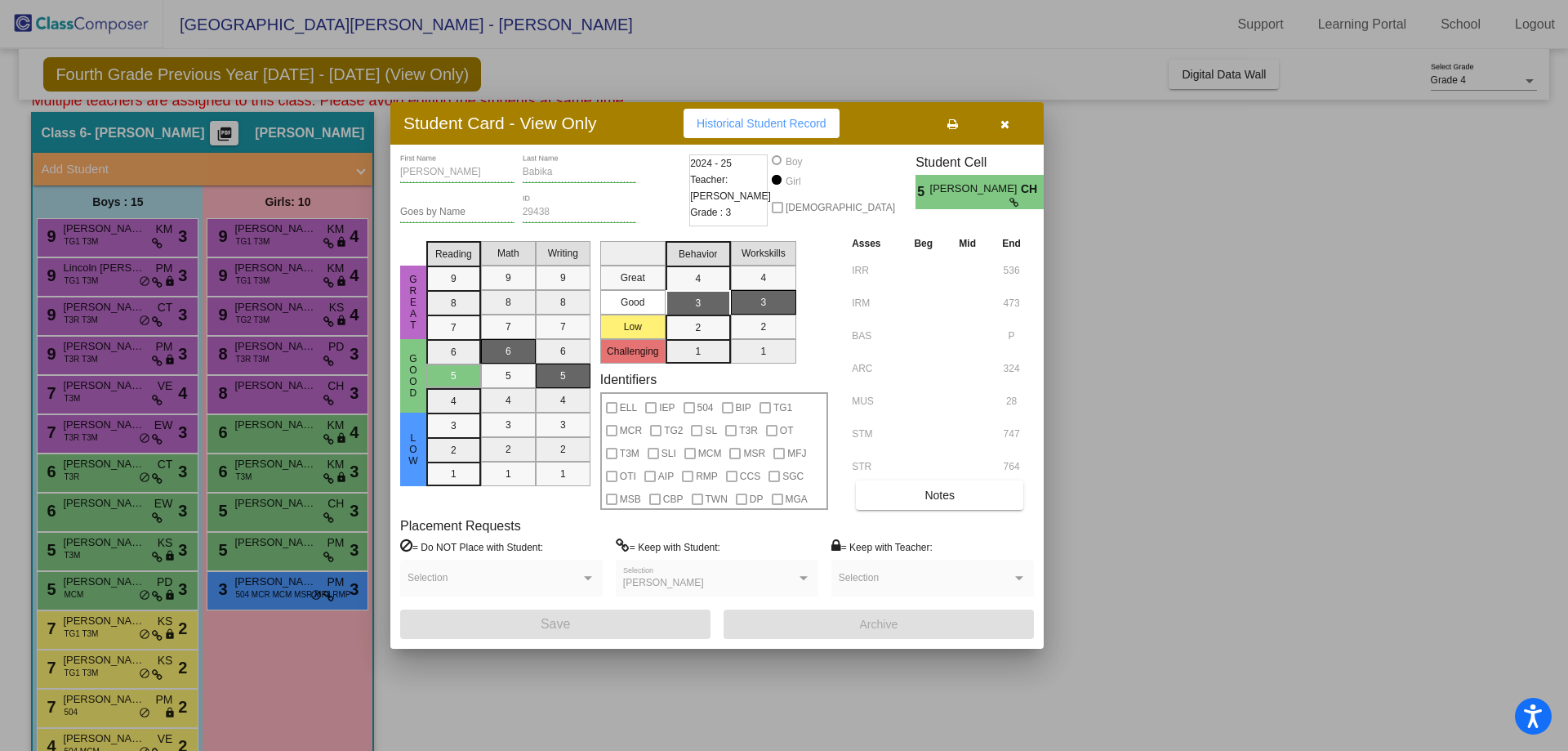
click at [1003, 130] on icon "button" at bounding box center [1005, 125] width 9 height 12
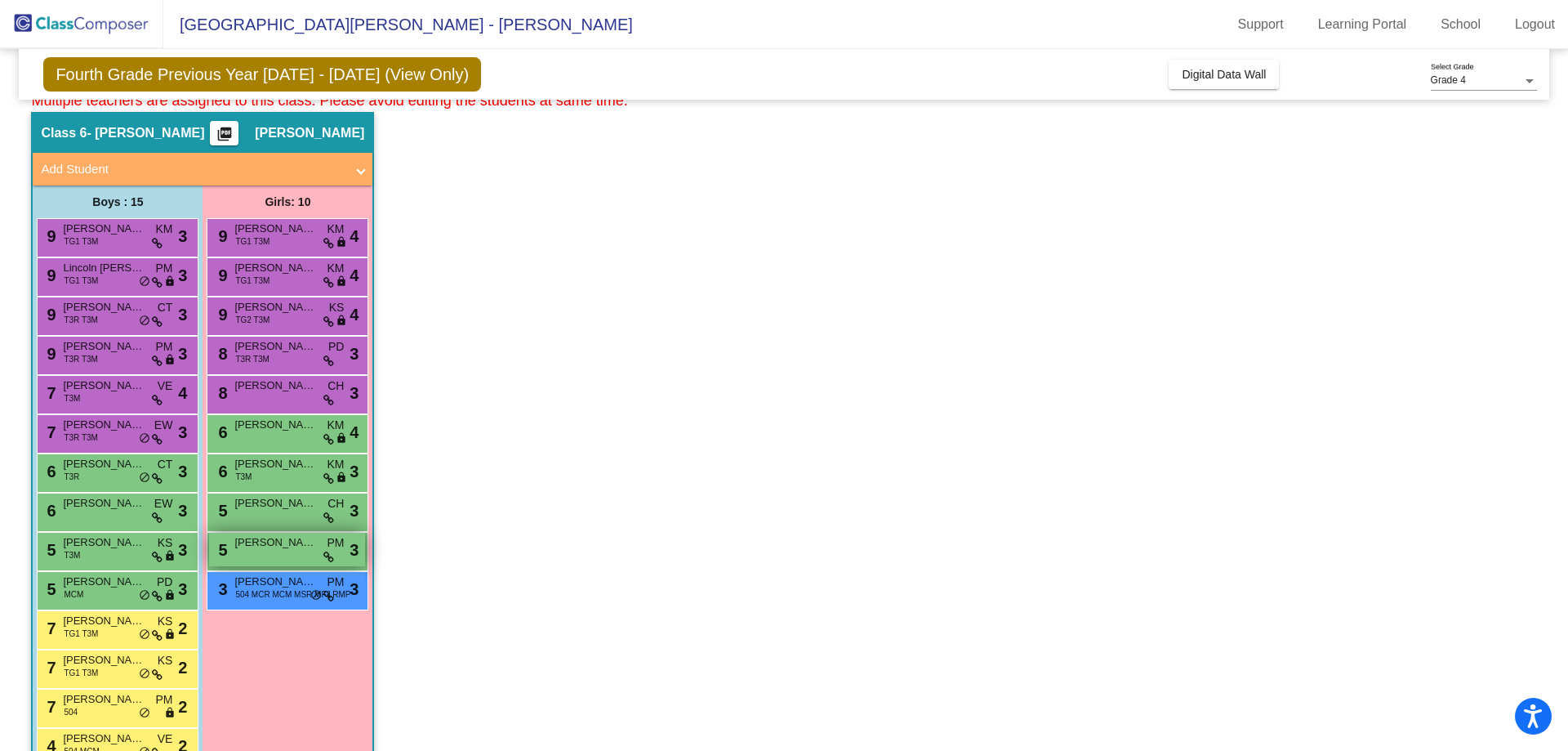
click at [233, 559] on div "5 Stella Stewart PM lock do_not_disturb_alt 3" at bounding box center [286, 550] width 156 height 34
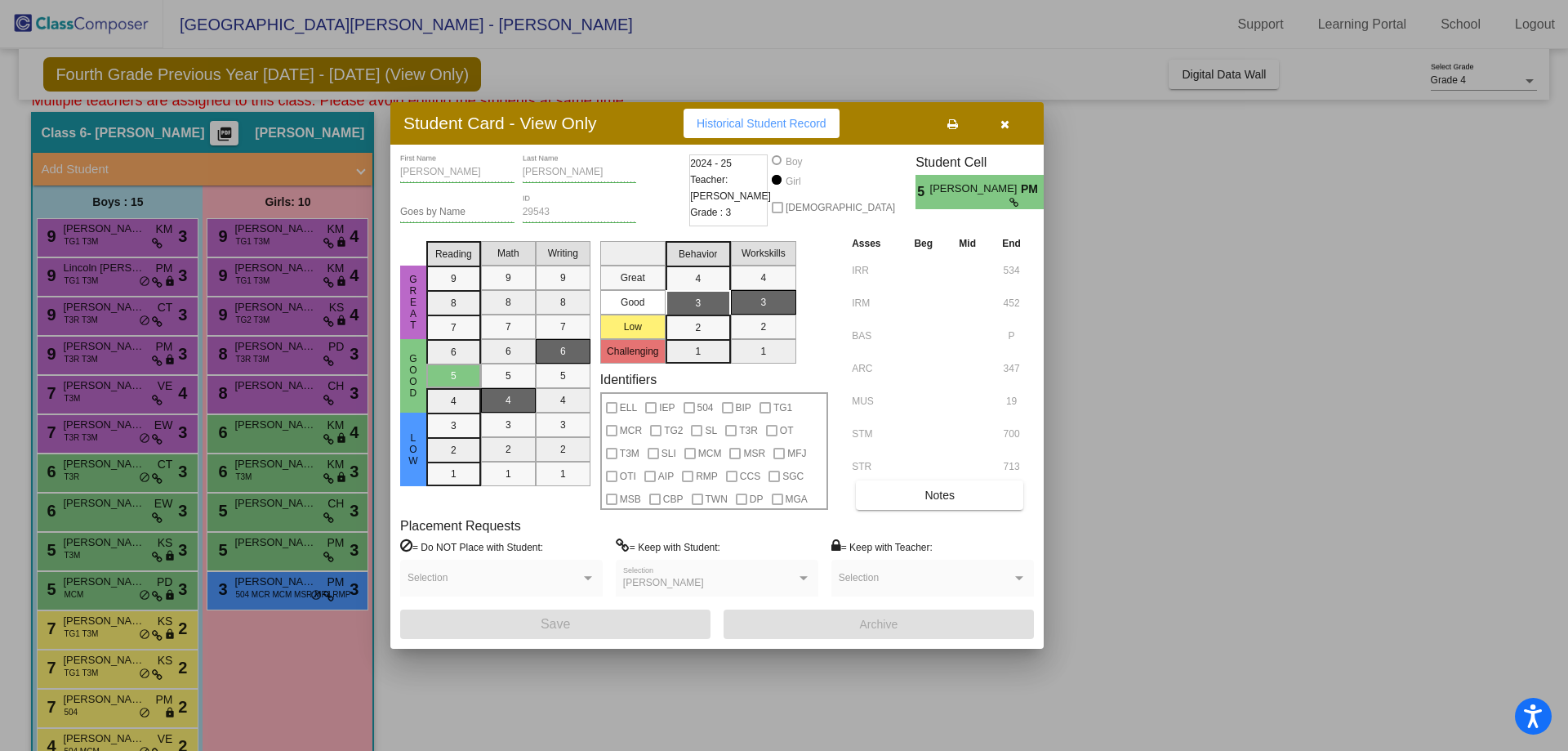
click at [1000, 117] on button "button" at bounding box center [1005, 123] width 52 height 29
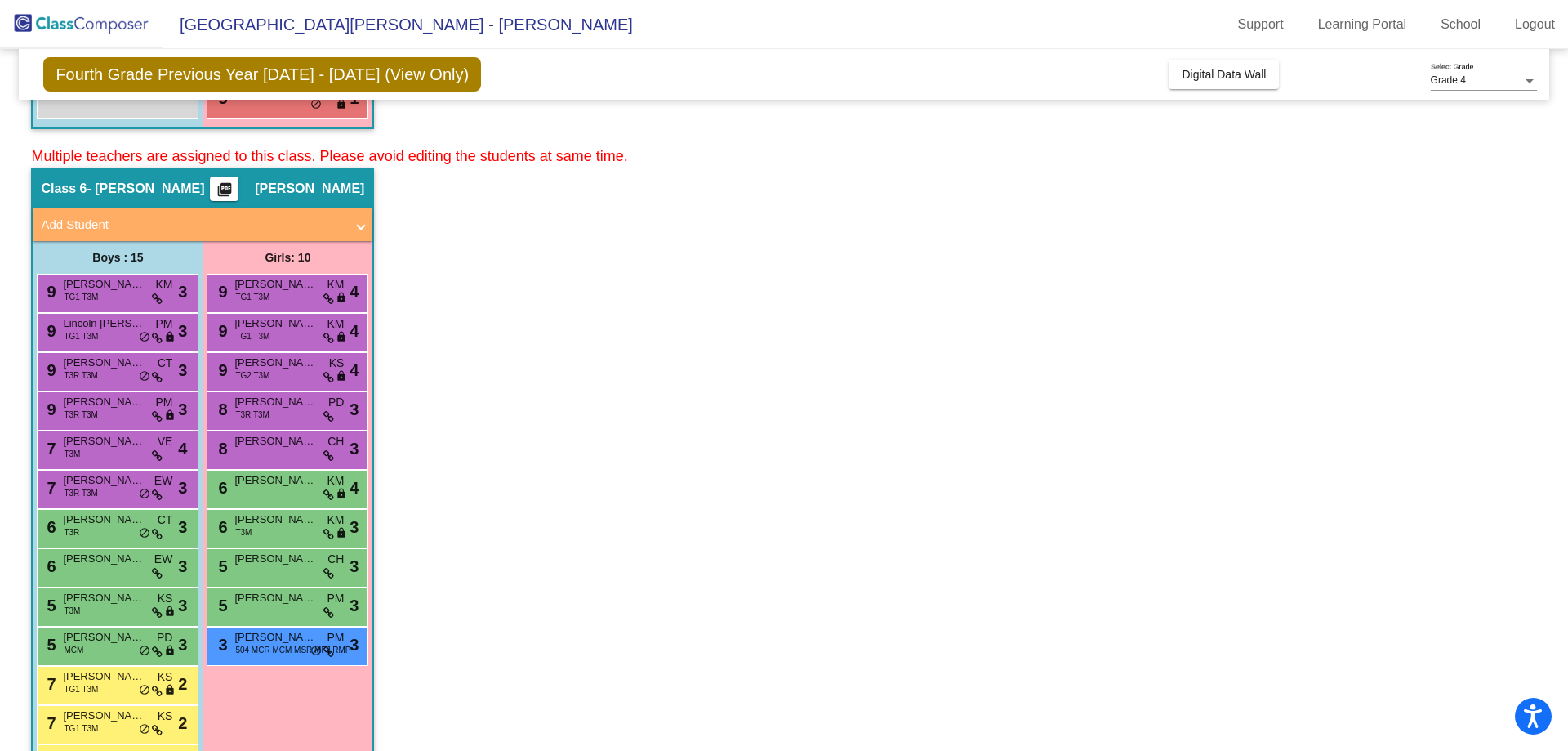
scroll to position [609, 0]
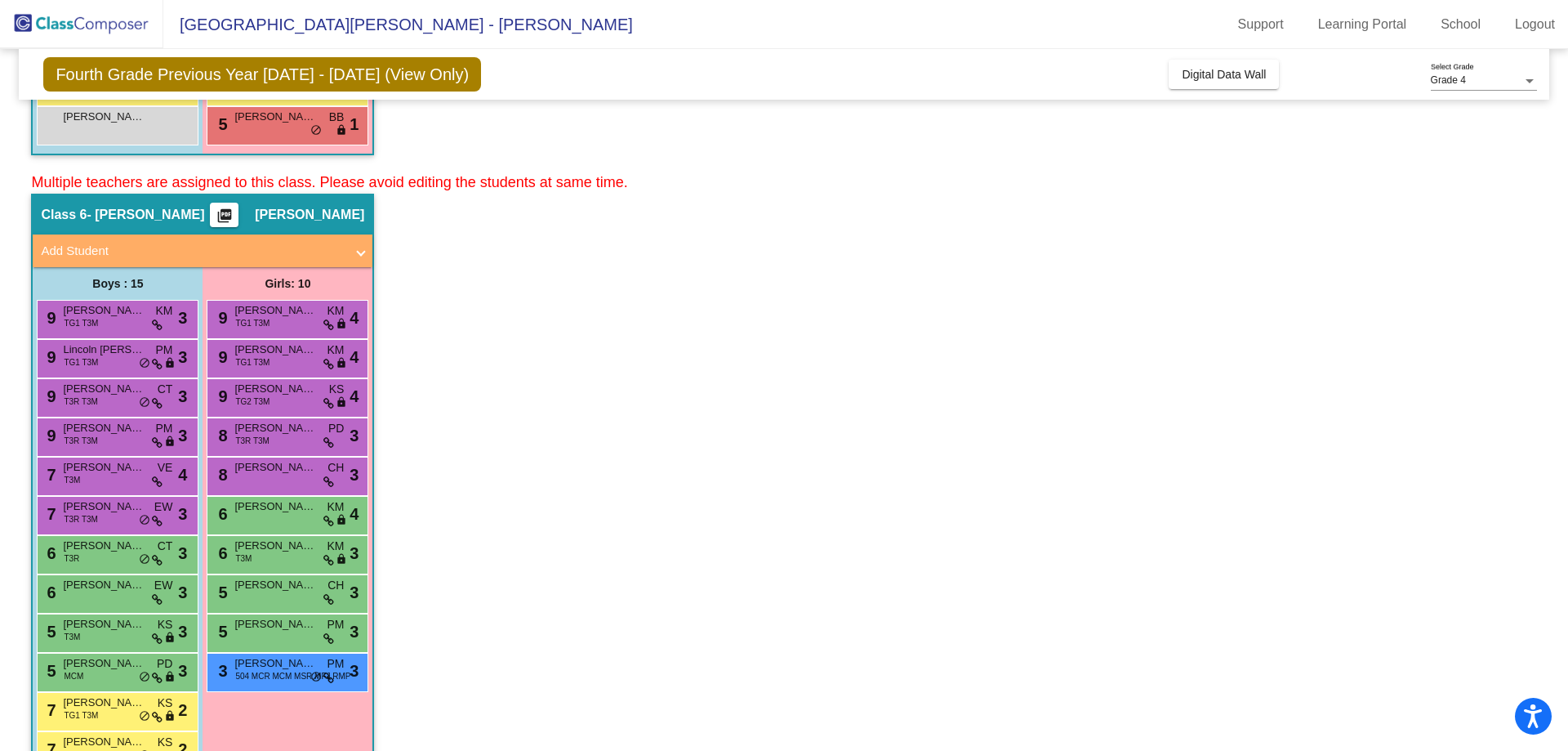
click at [235, 209] on mat-icon "picture_as_pdf" at bounding box center [224, 219] width 19 height 23
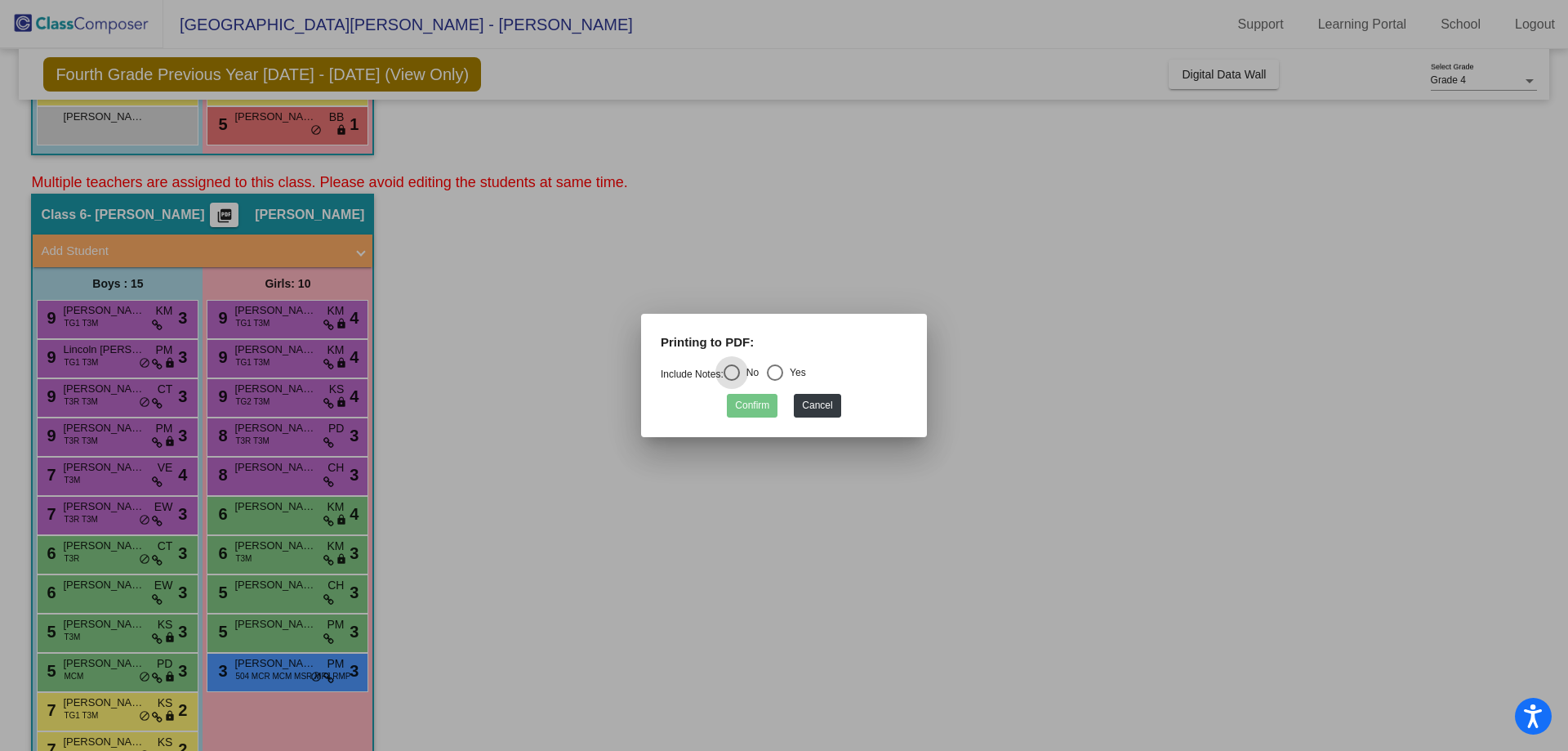
click at [782, 369] on div "Select an option" at bounding box center [774, 372] width 16 height 16
click at [775, 381] on input "Yes" at bounding box center [774, 381] width 1 height 1
radio input "true"
click at [753, 402] on button "Confirm" at bounding box center [752, 406] width 50 height 24
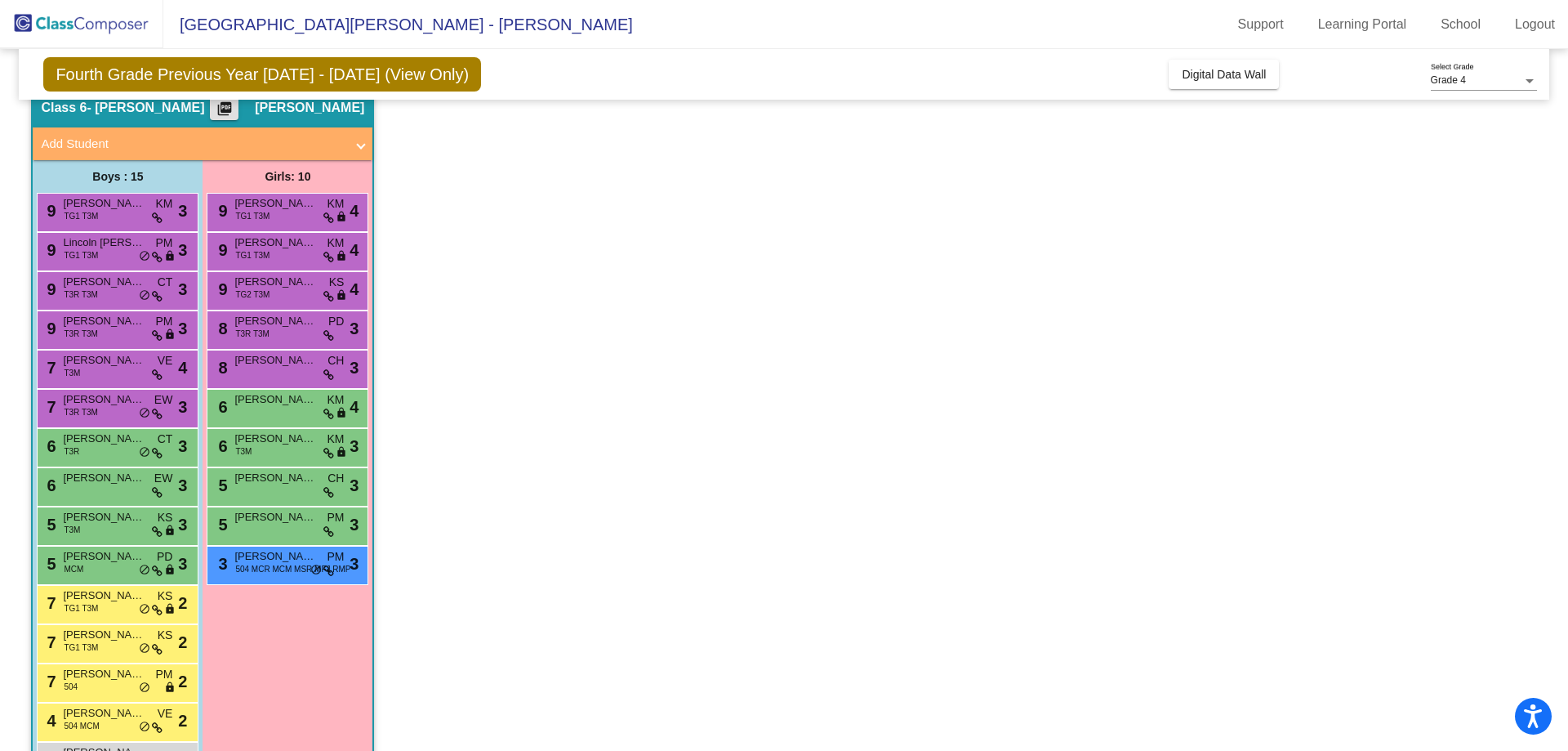
scroll to position [690, 0]
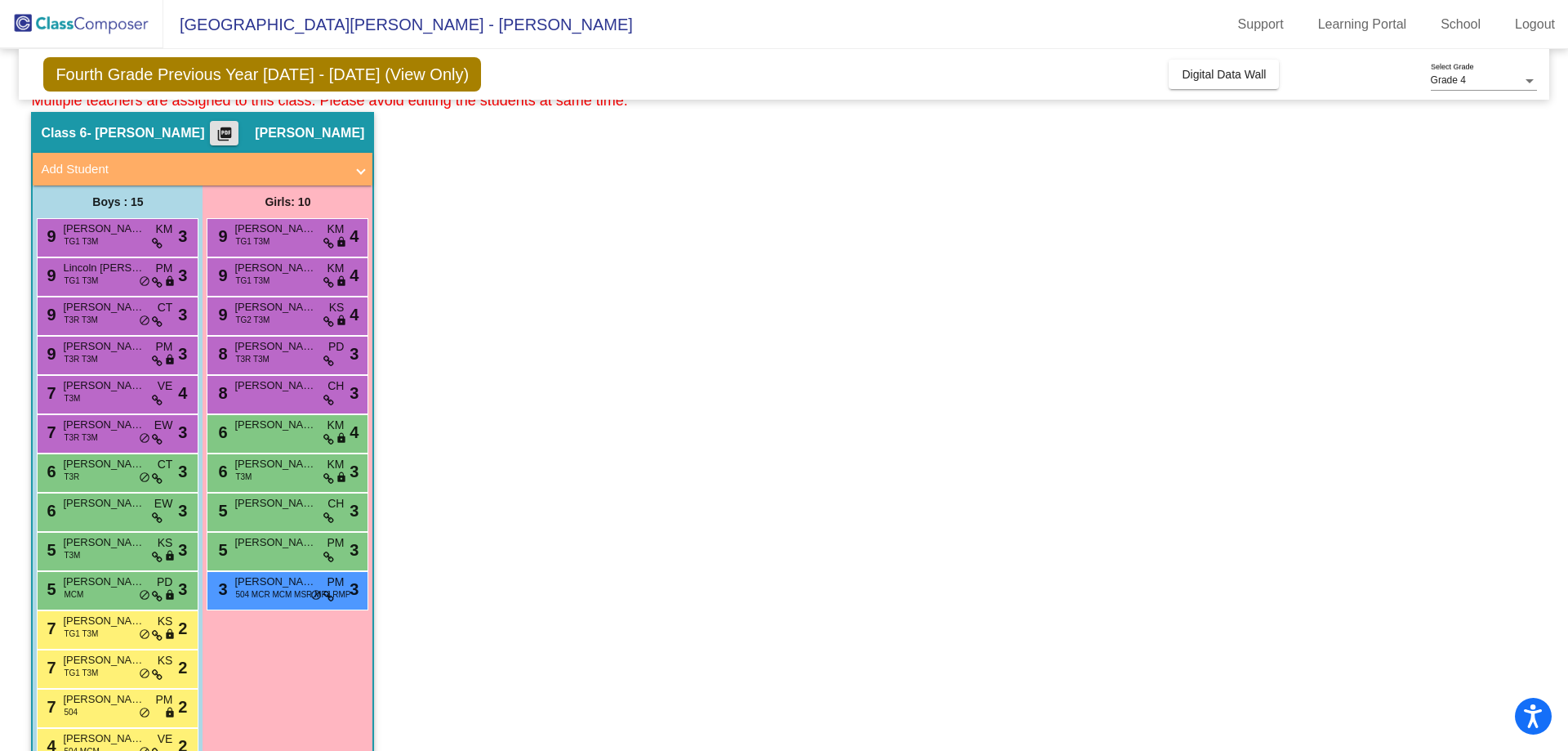
click at [235, 132] on mat-icon "picture_as_pdf" at bounding box center [224, 136] width 19 height 23
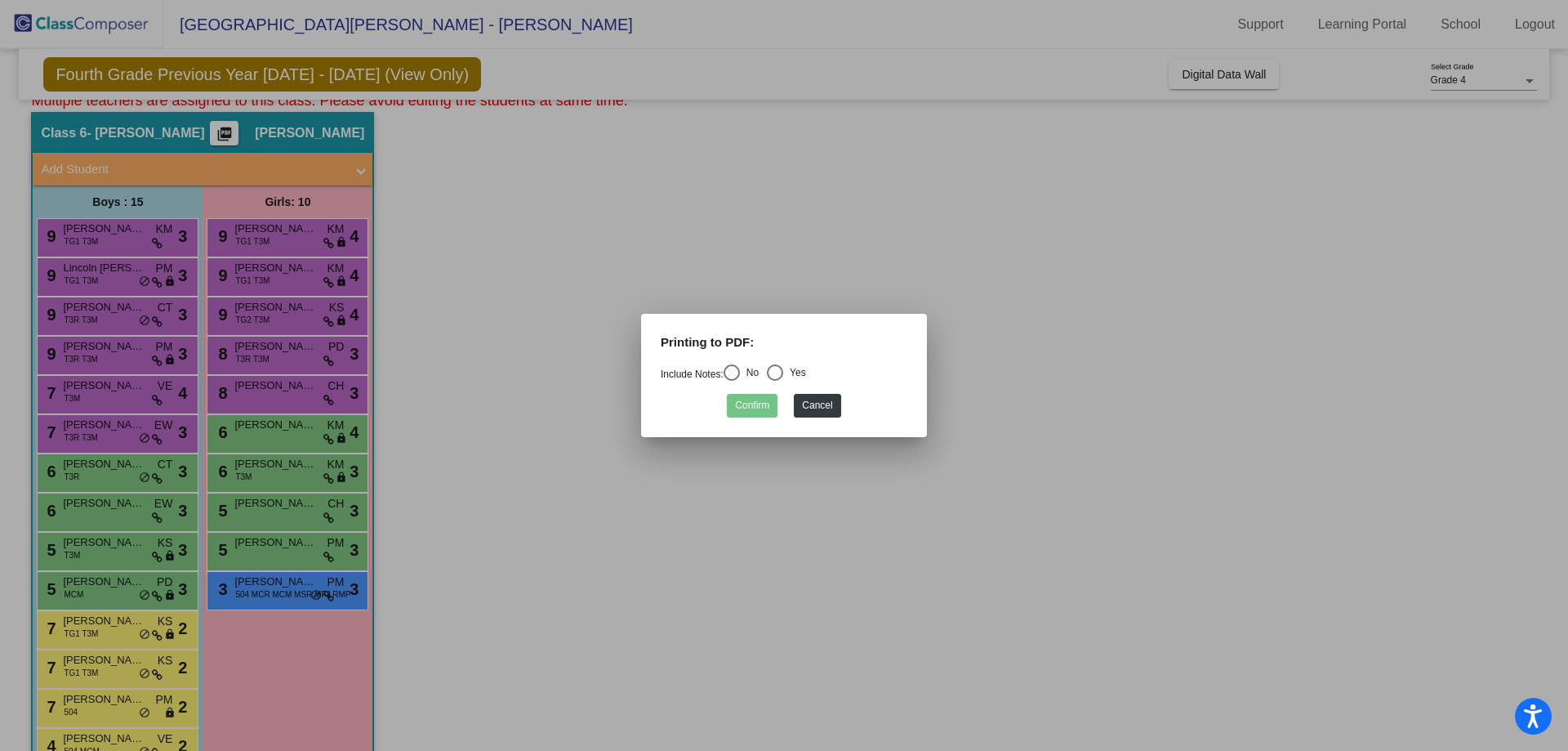
click at [734, 371] on div "Select an option" at bounding box center [731, 372] width 16 height 16
click at [732, 381] on input "No" at bounding box center [731, 381] width 1 height 1
radio input "true"
click at [748, 404] on button "Confirm" at bounding box center [752, 406] width 50 height 24
